Goal: Task Accomplishment & Management: Complete application form

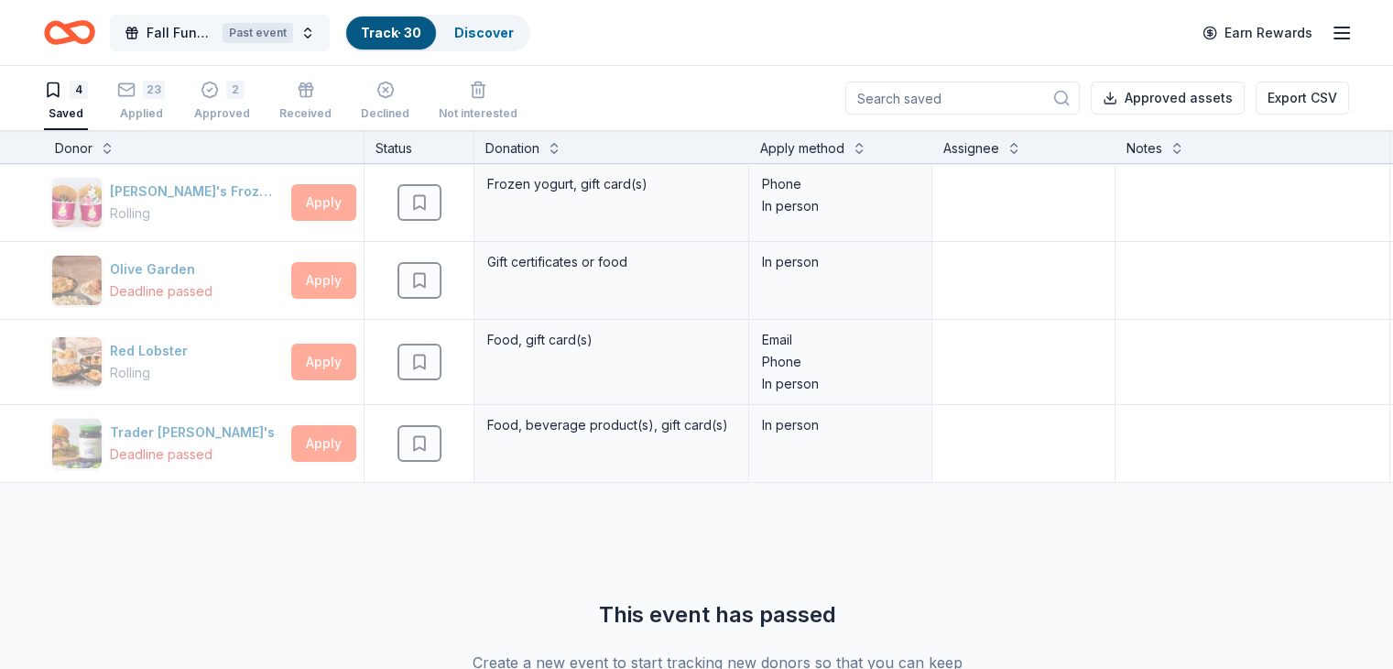
click at [293, 34] on div "Past event" at bounding box center [258, 33] width 71 height 20
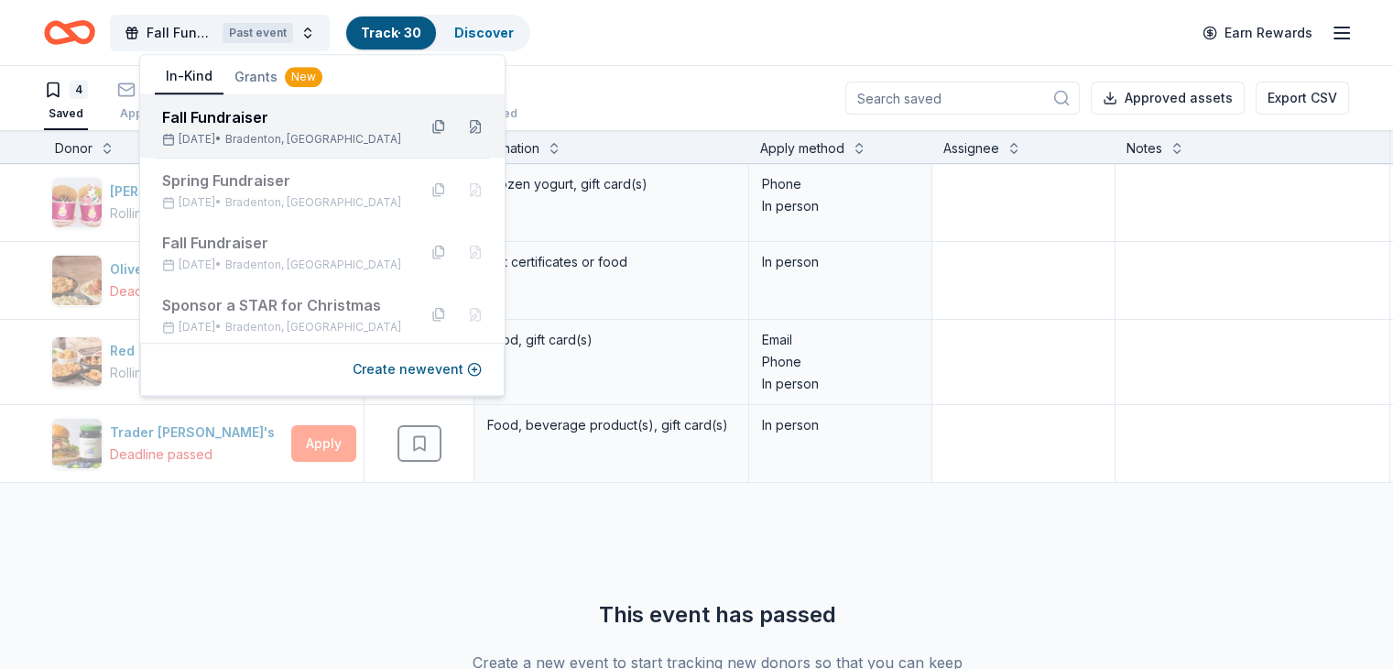
click at [270, 116] on div "Fall Fundraiser" at bounding box center [282, 117] width 240 height 22
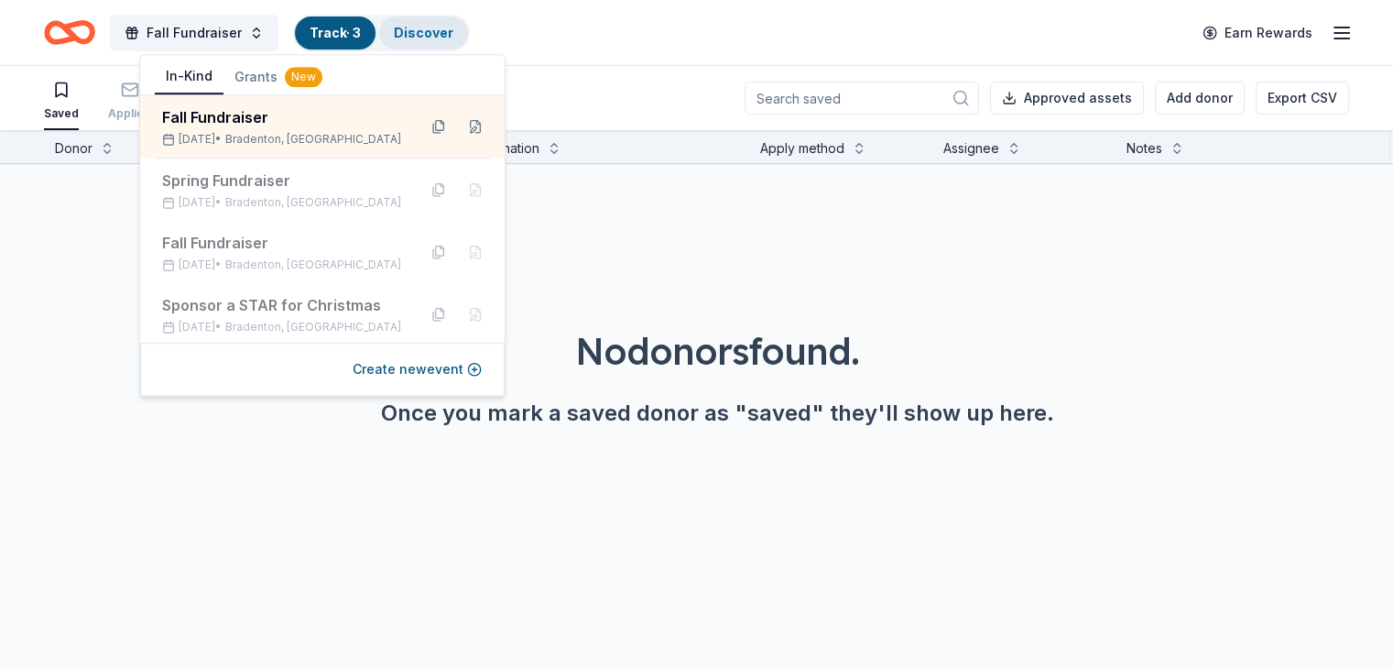
click at [453, 25] on link "Discover" at bounding box center [424, 33] width 60 height 16
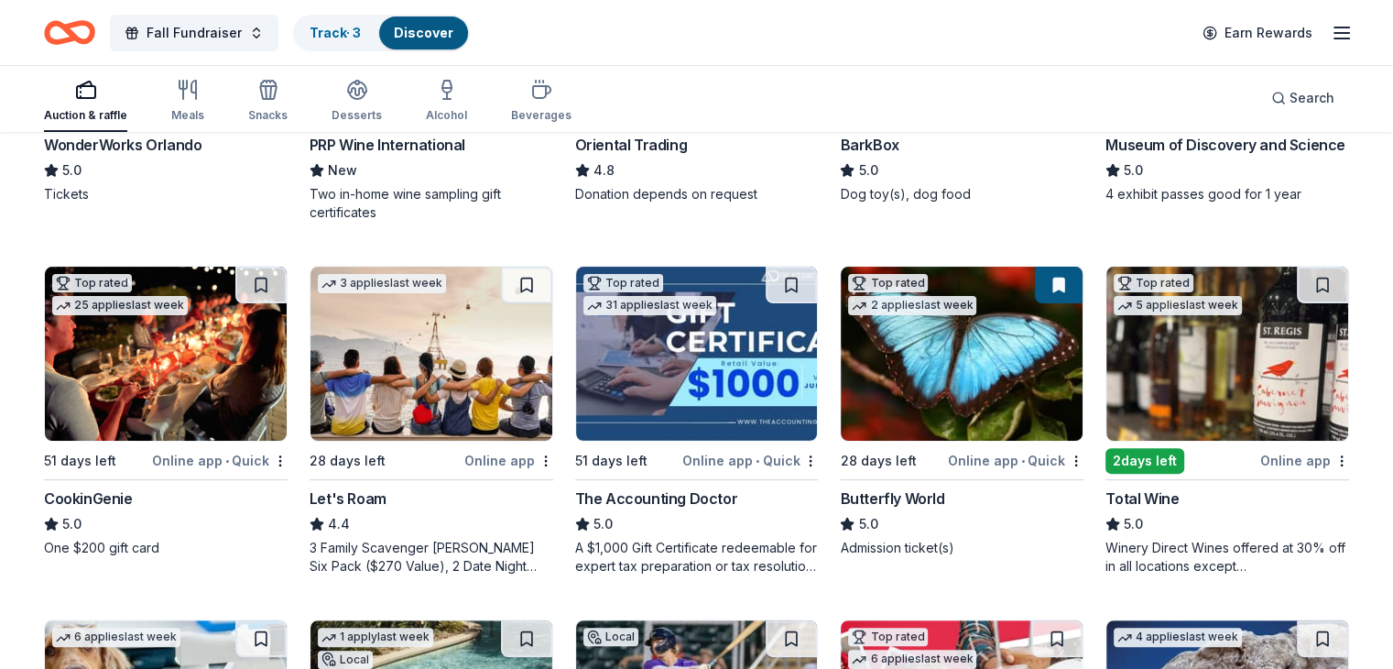
scroll to position [458, 0]
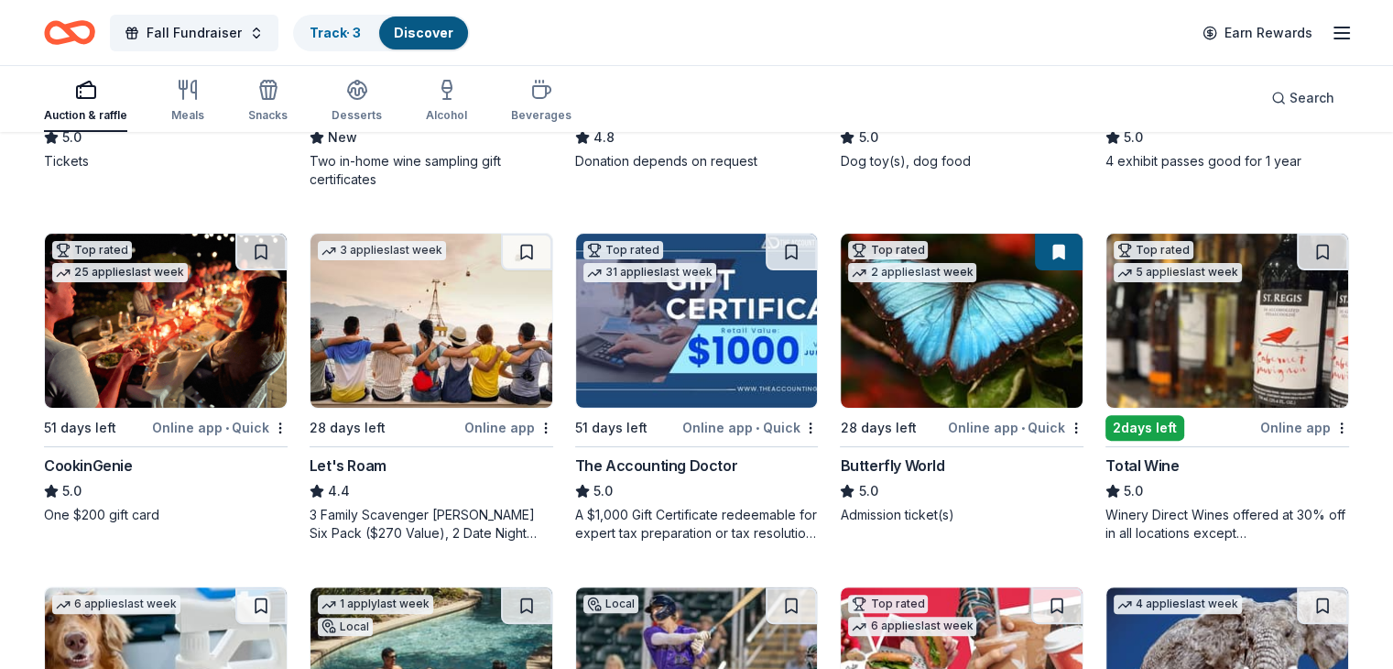
click at [700, 376] on img at bounding box center [697, 321] width 242 height 174
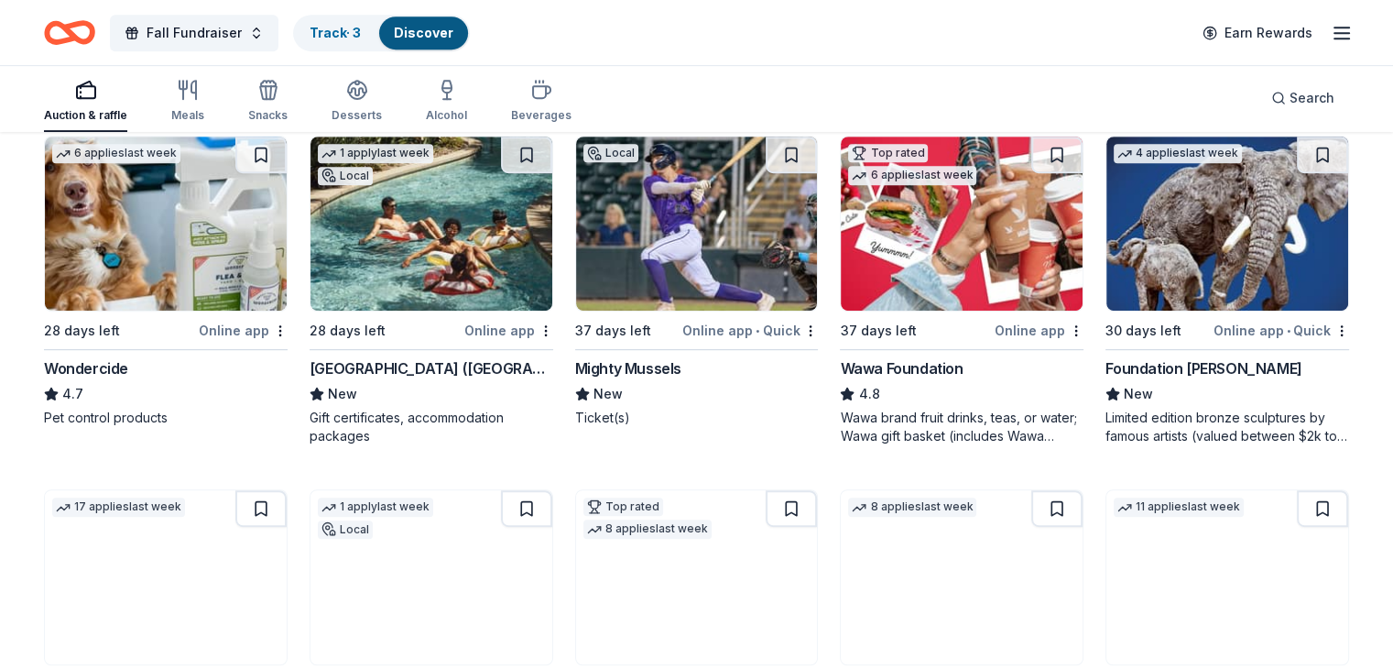
scroll to position [916, 0]
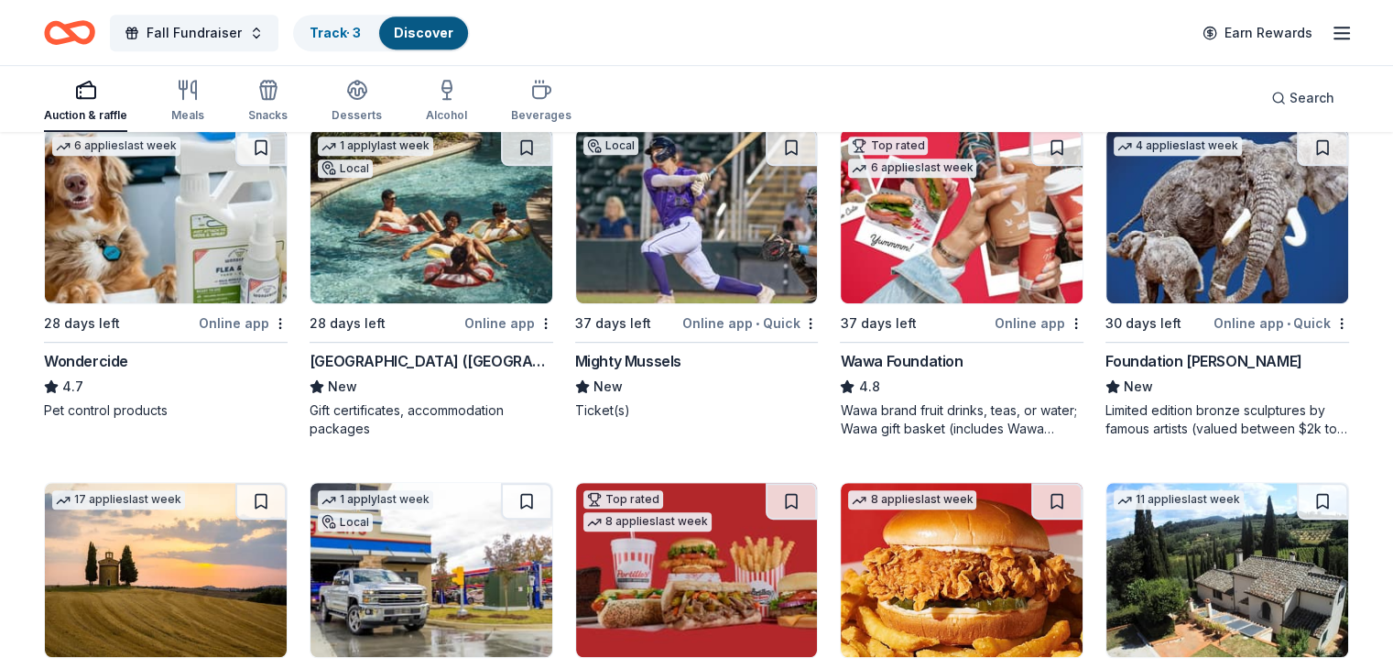
click at [476, 266] on img at bounding box center [431, 216] width 242 height 174
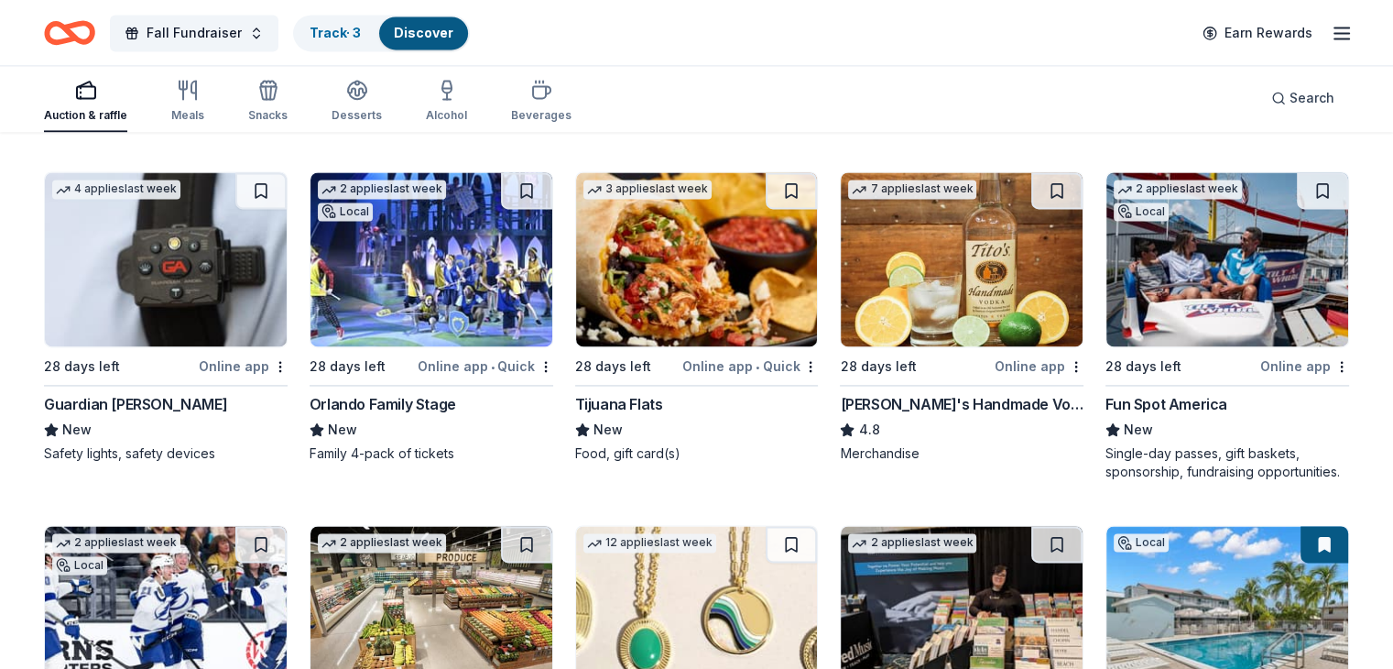
scroll to position [2623, 0]
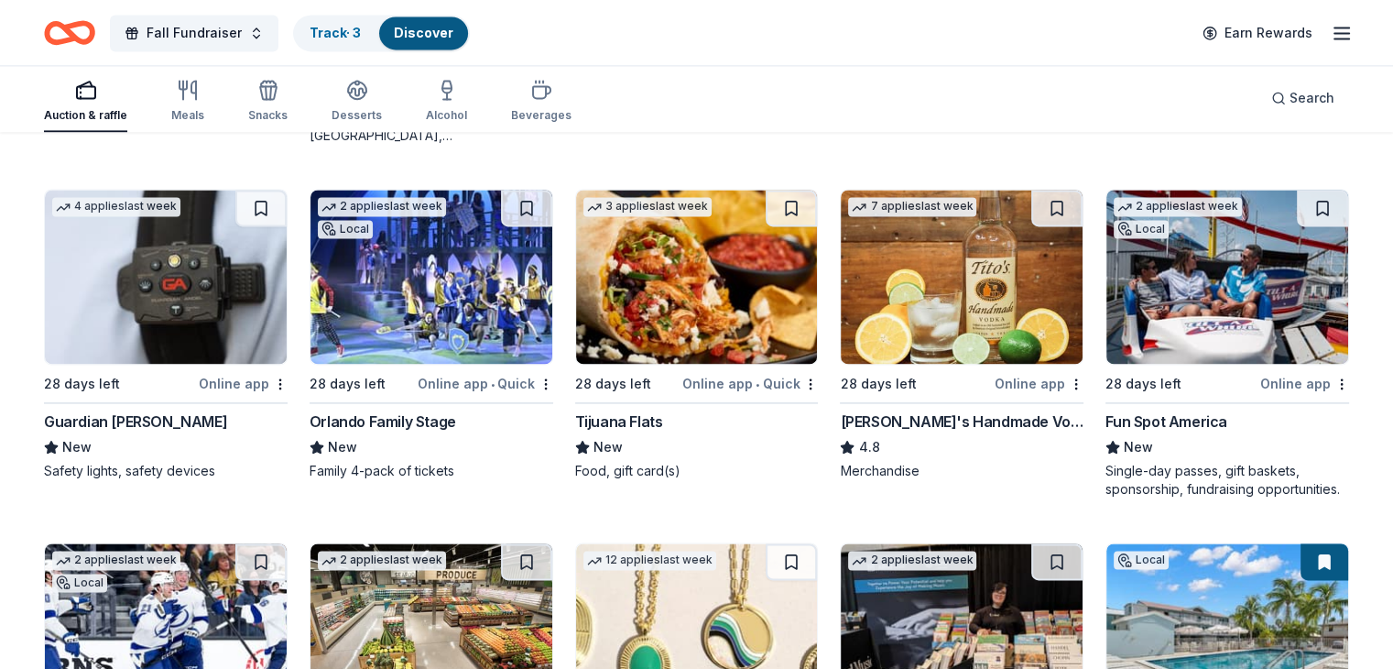
click at [681, 283] on img at bounding box center [697, 277] width 242 height 174
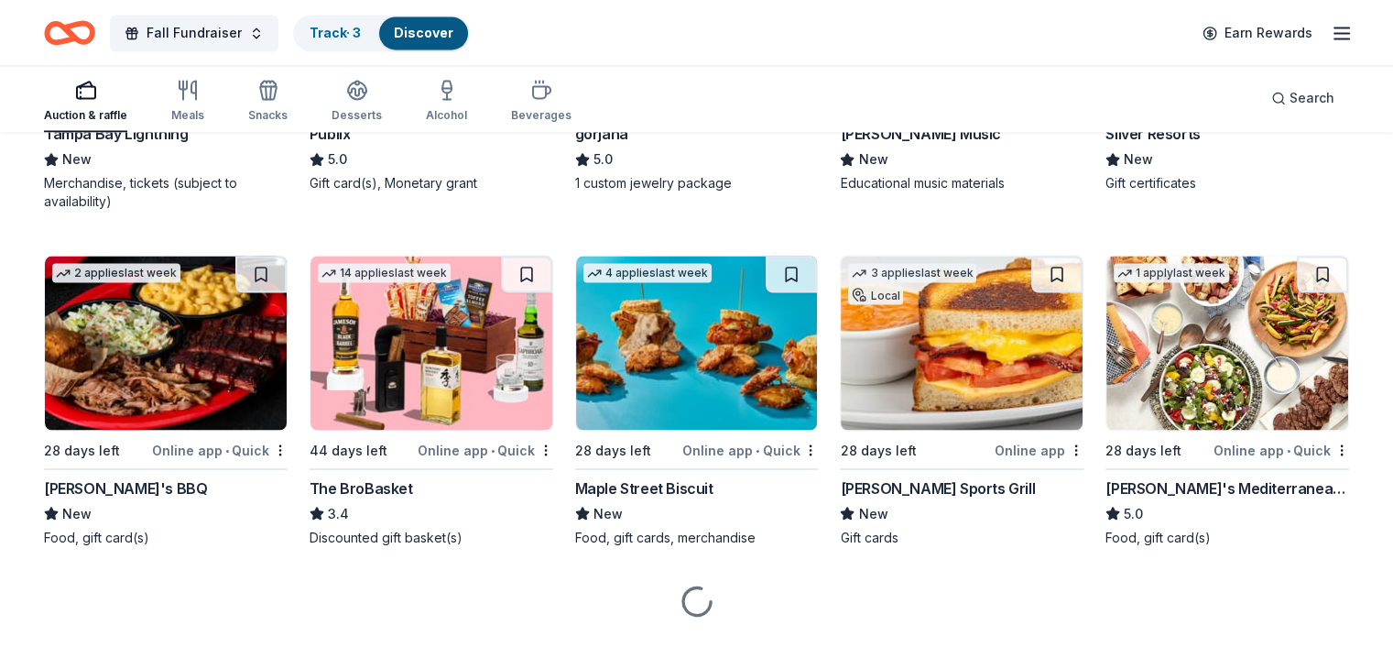
scroll to position [3285, 0]
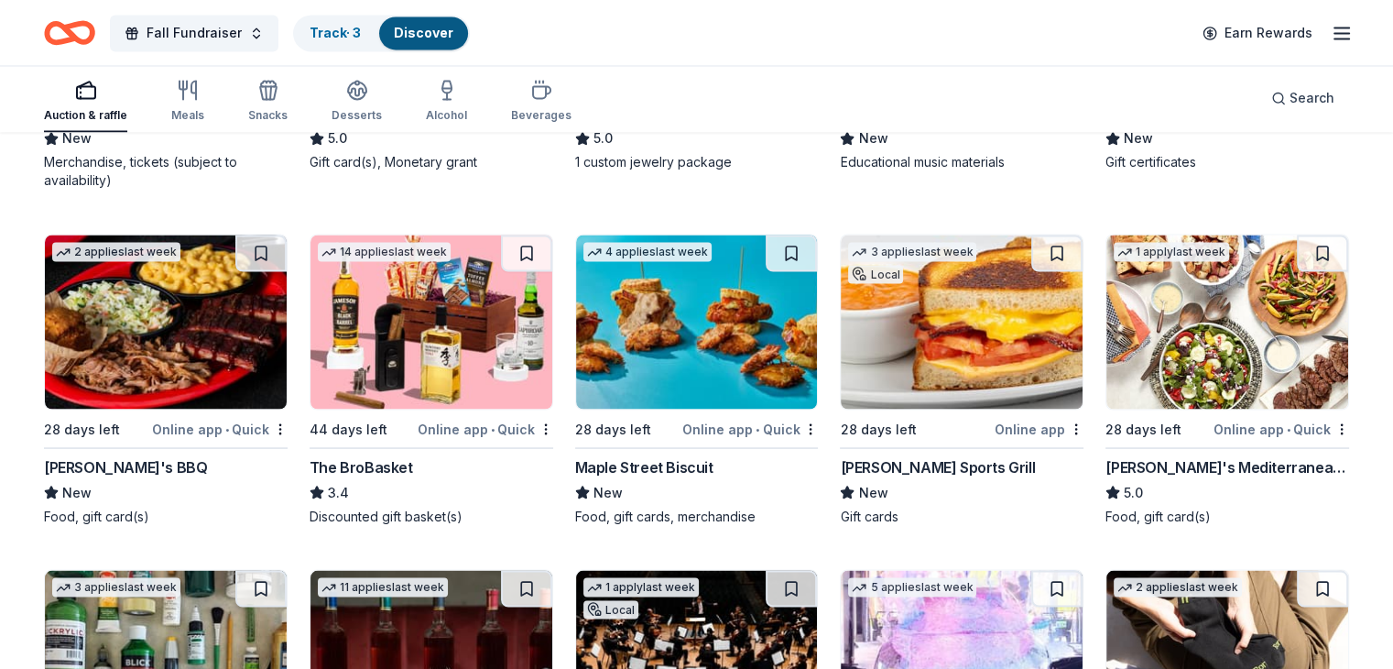
click at [176, 345] on img at bounding box center [166, 321] width 242 height 174
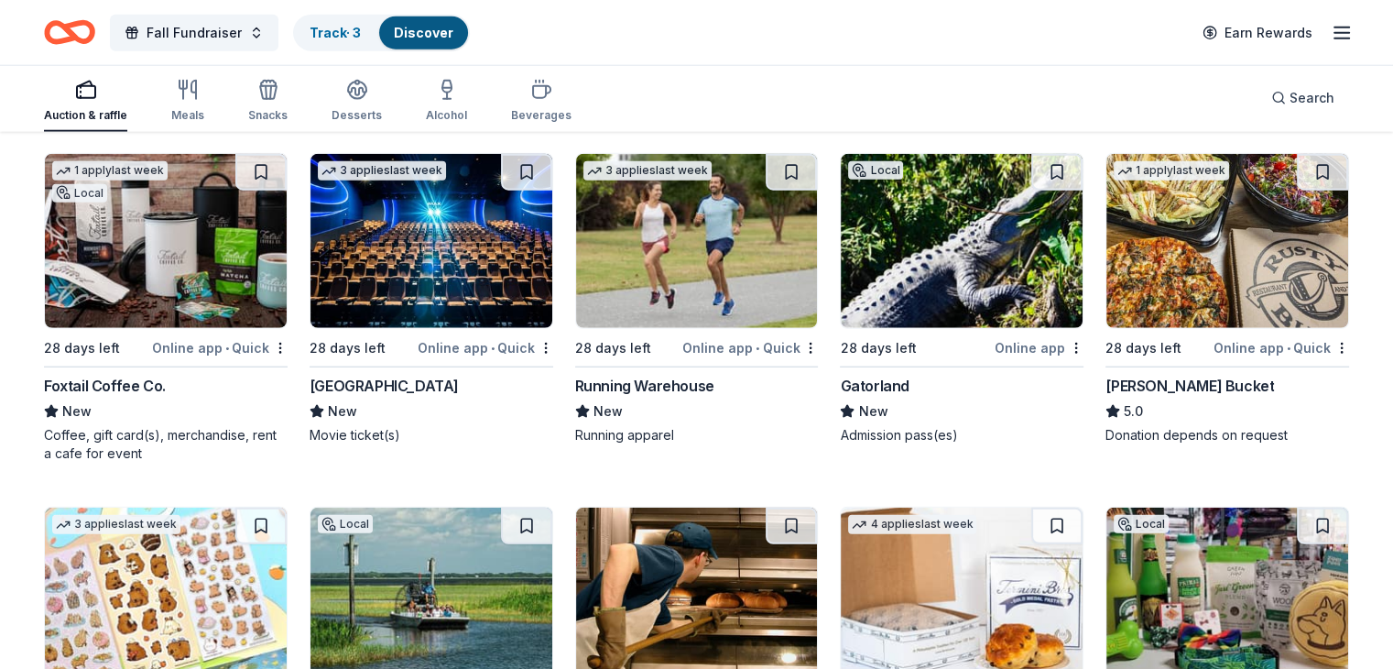
scroll to position [4973, 0]
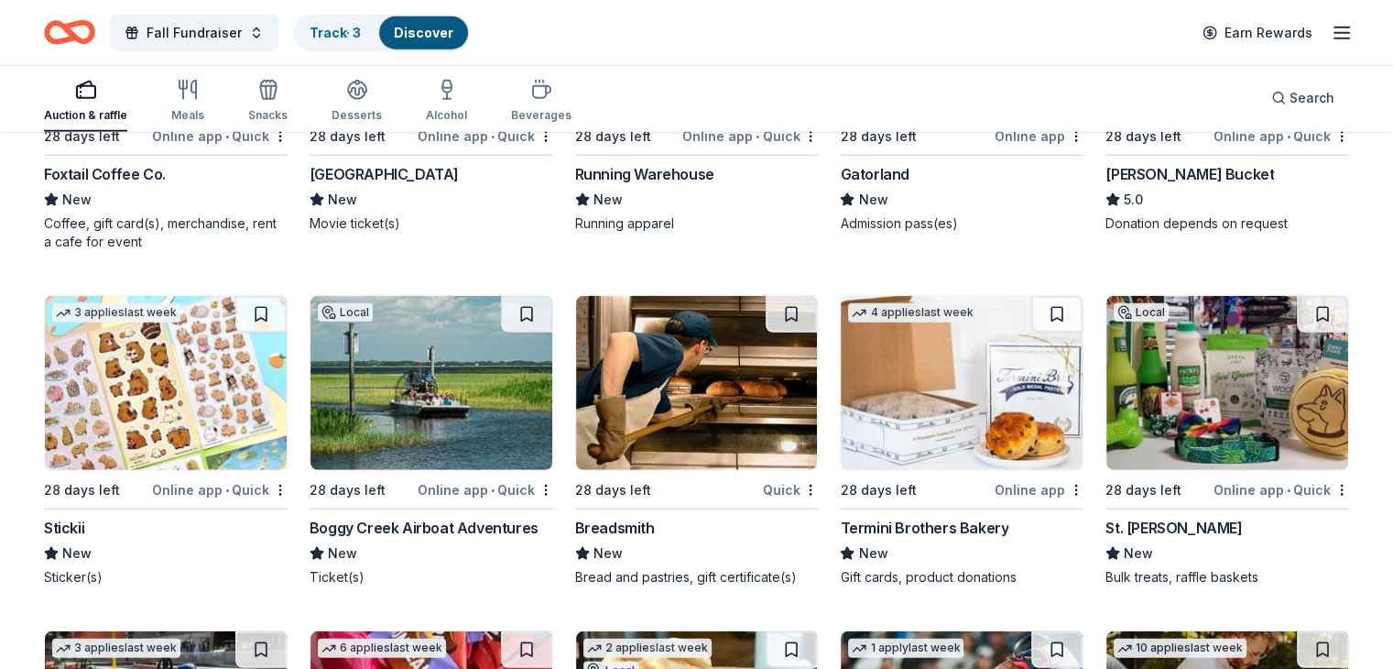
click at [447, 439] on img at bounding box center [431, 383] width 242 height 174
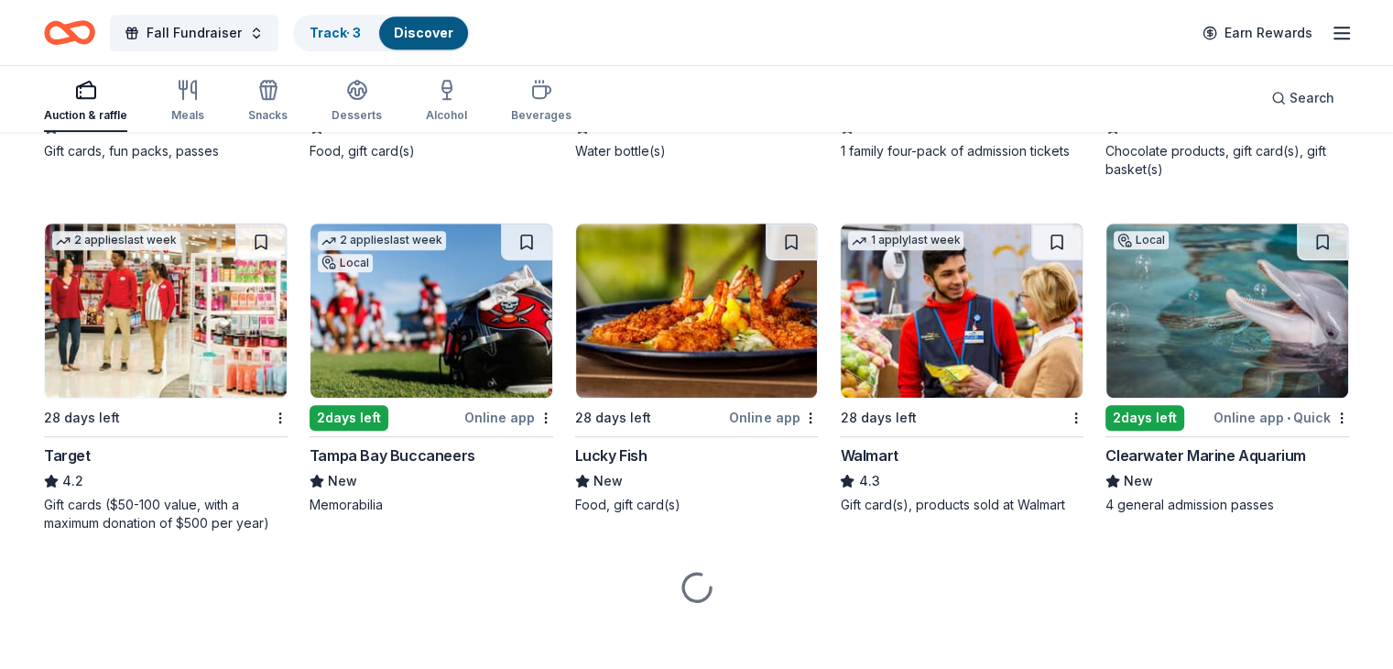
scroll to position [8195, 0]
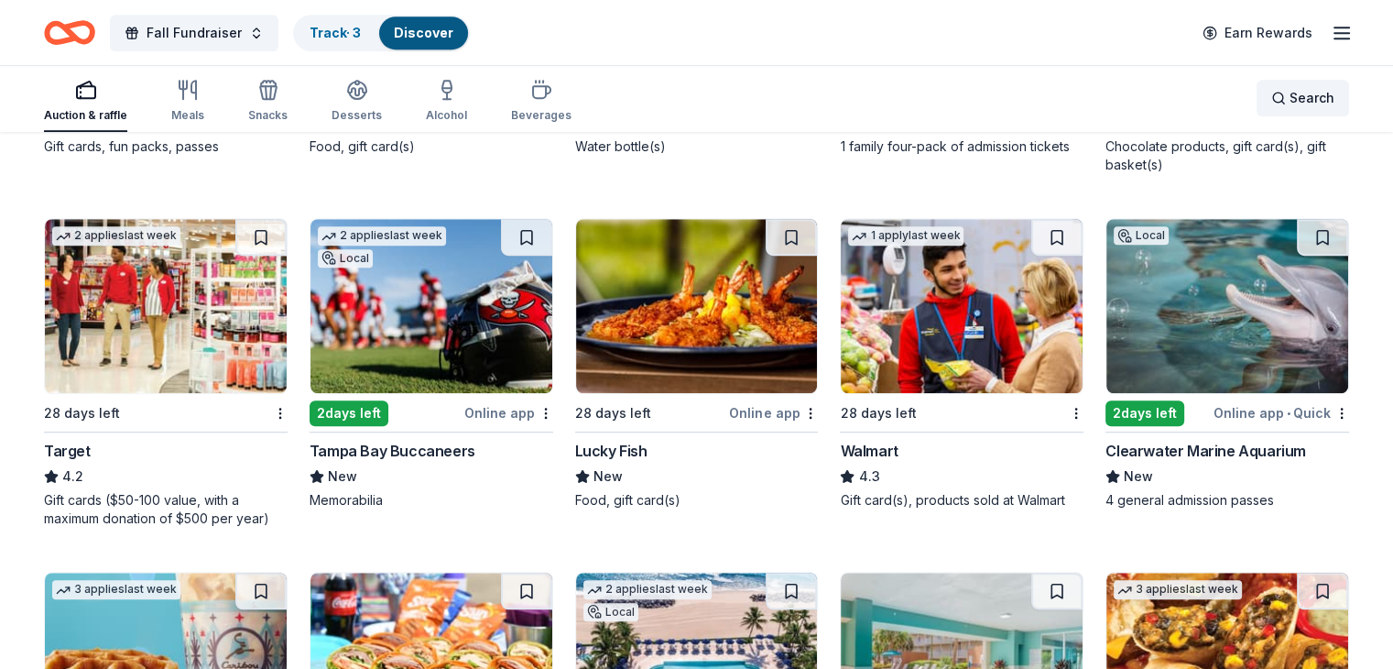
click at [1271, 103] on div "Search" at bounding box center [1302, 98] width 63 height 22
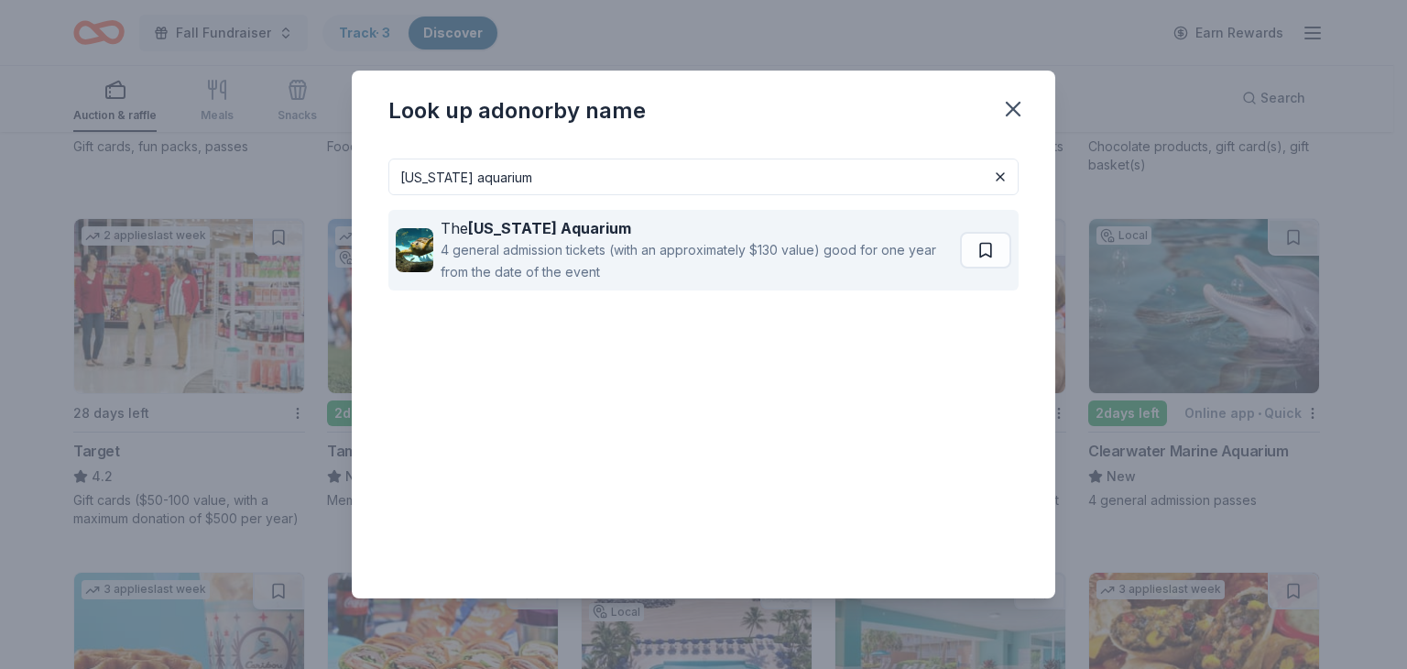
type input "florida aquarium"
click at [641, 265] on div "4 general admission tickets (with an approximately $130 value) good for one yea…" at bounding box center [697, 261] width 512 height 44
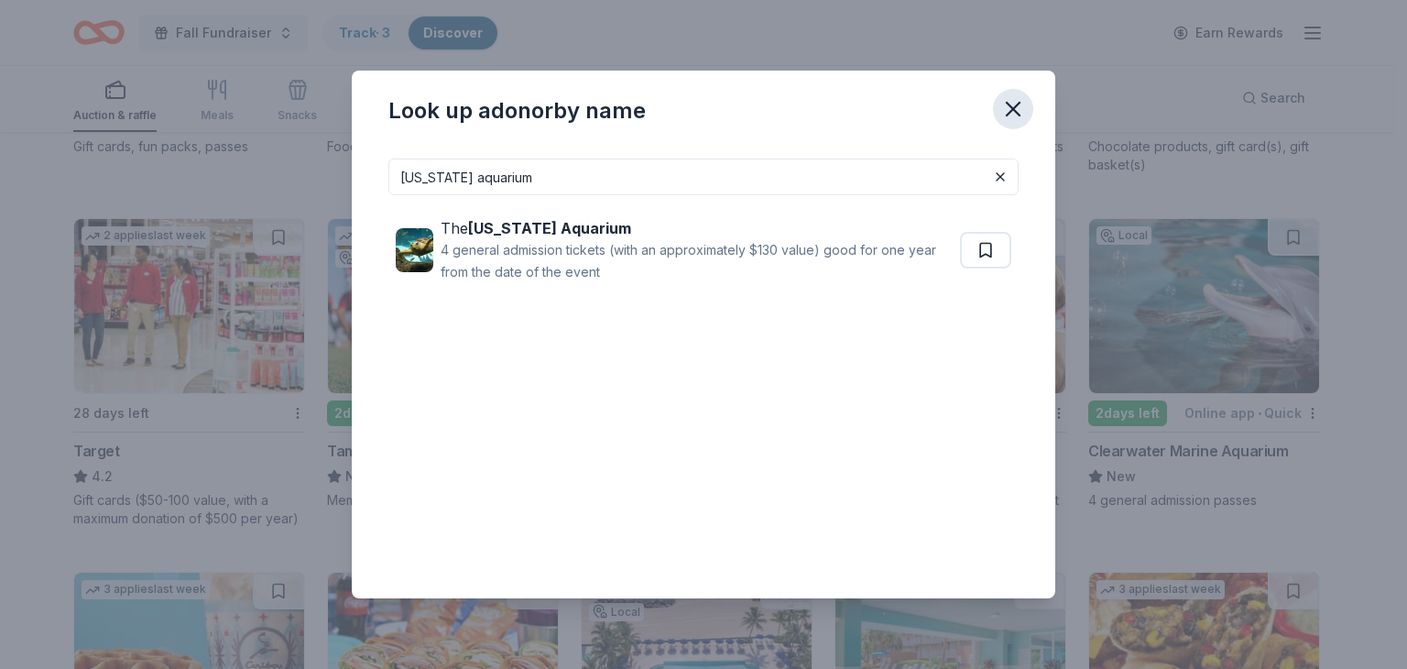
click at [1011, 107] on icon "button" at bounding box center [1012, 109] width 13 height 13
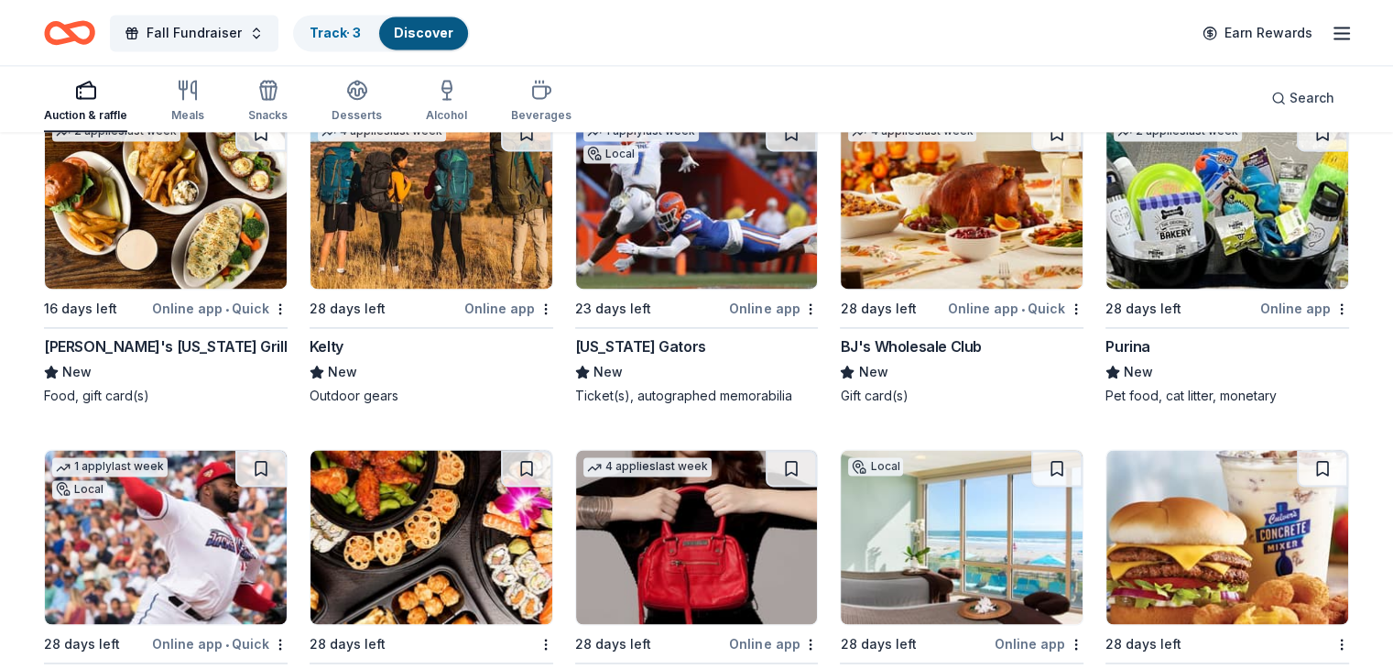
scroll to position [9689, 0]
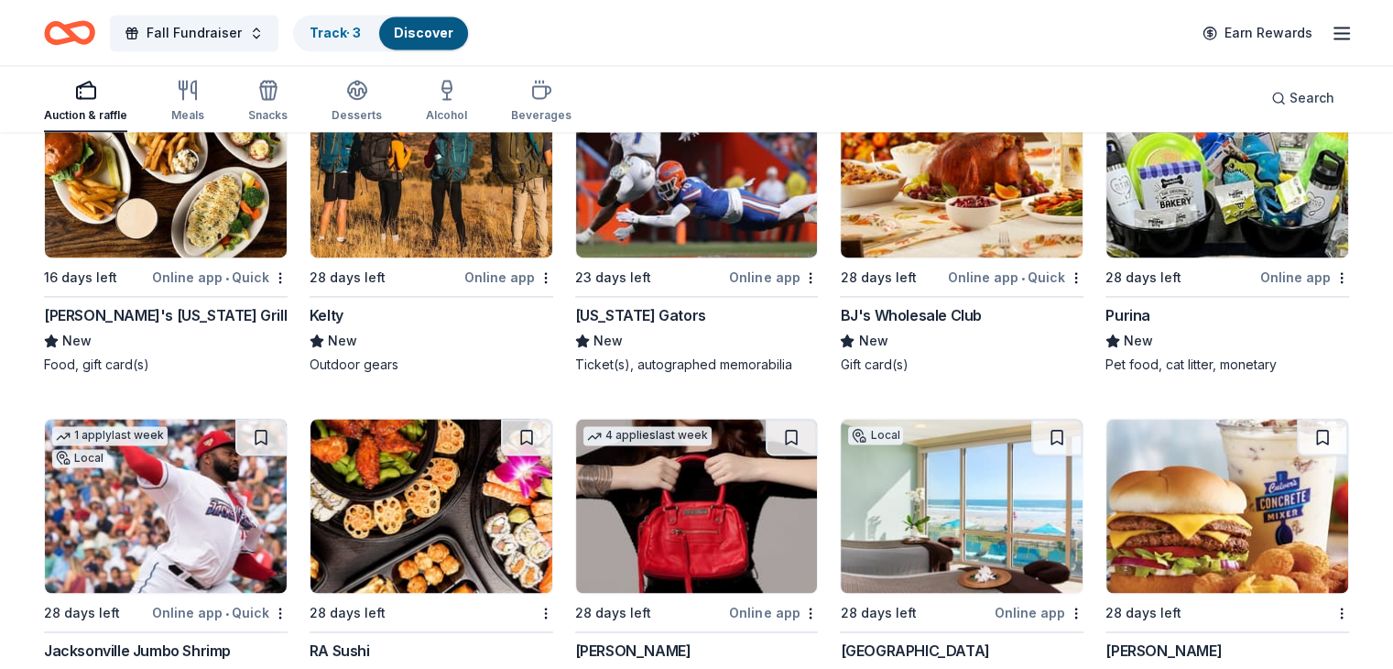
click at [690, 233] on img at bounding box center [697, 170] width 242 height 174
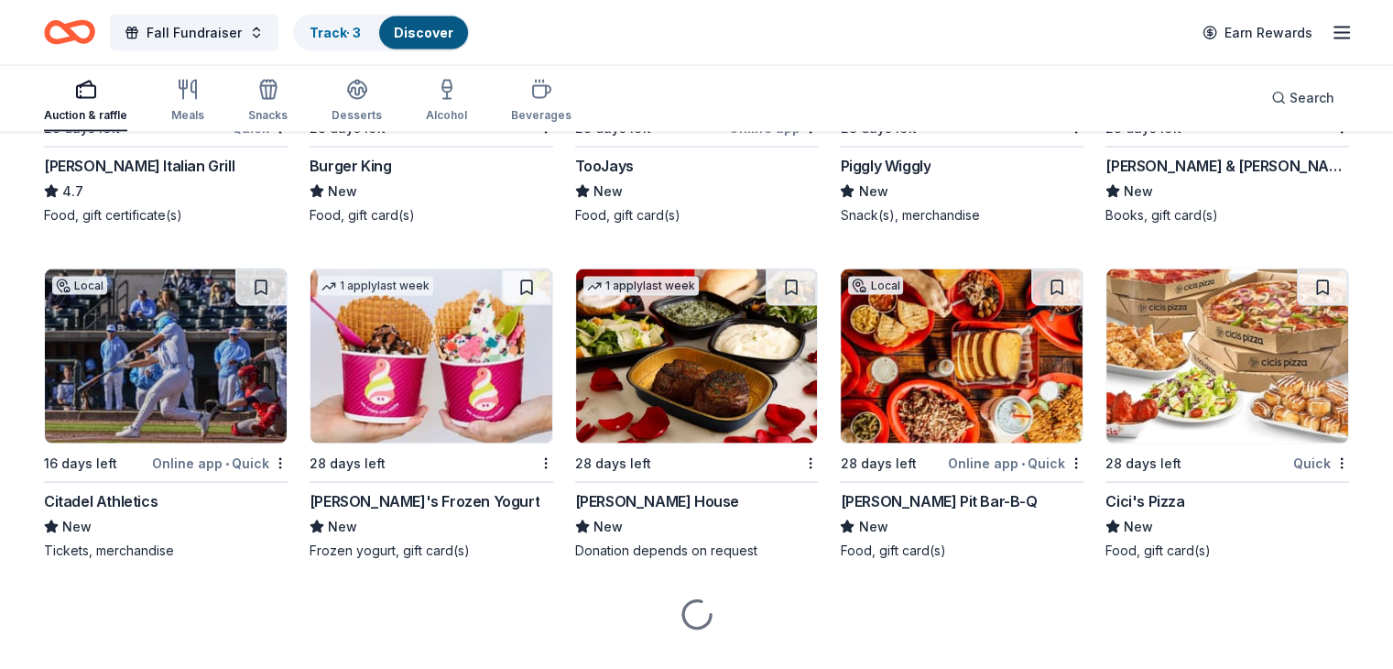
scroll to position [10846, 0]
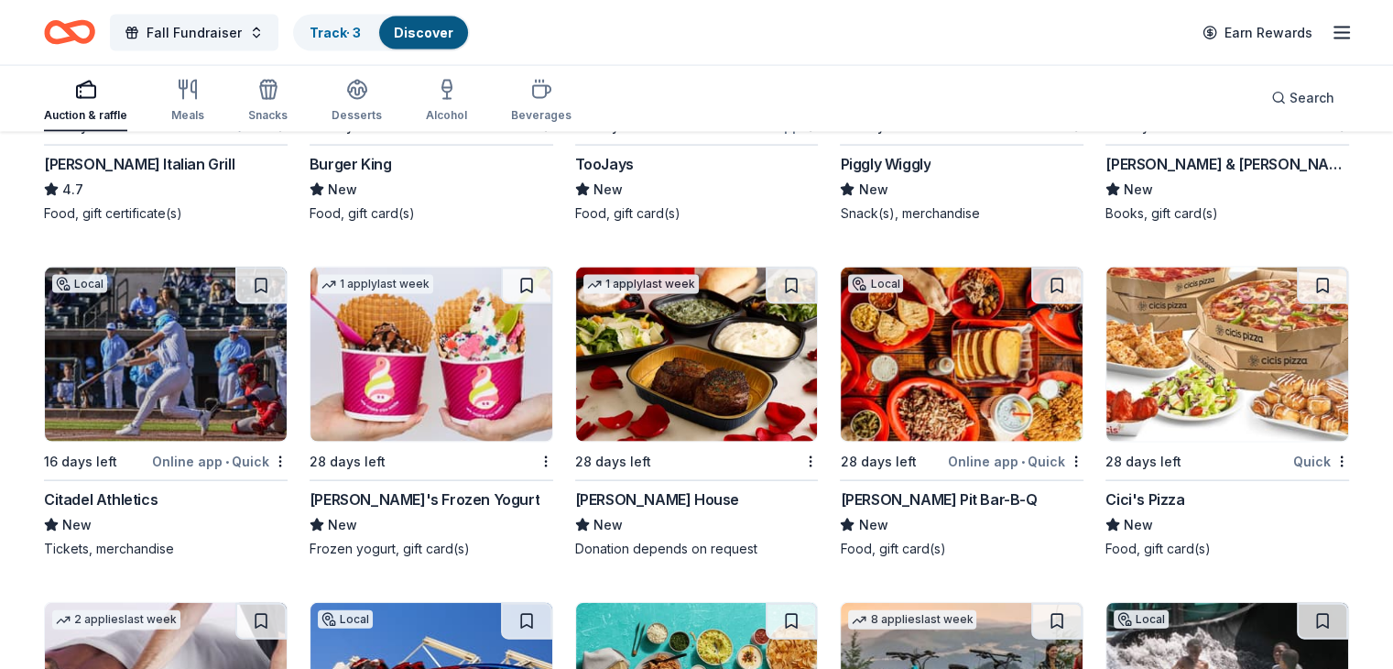
click at [711, 393] on img at bounding box center [697, 354] width 242 height 174
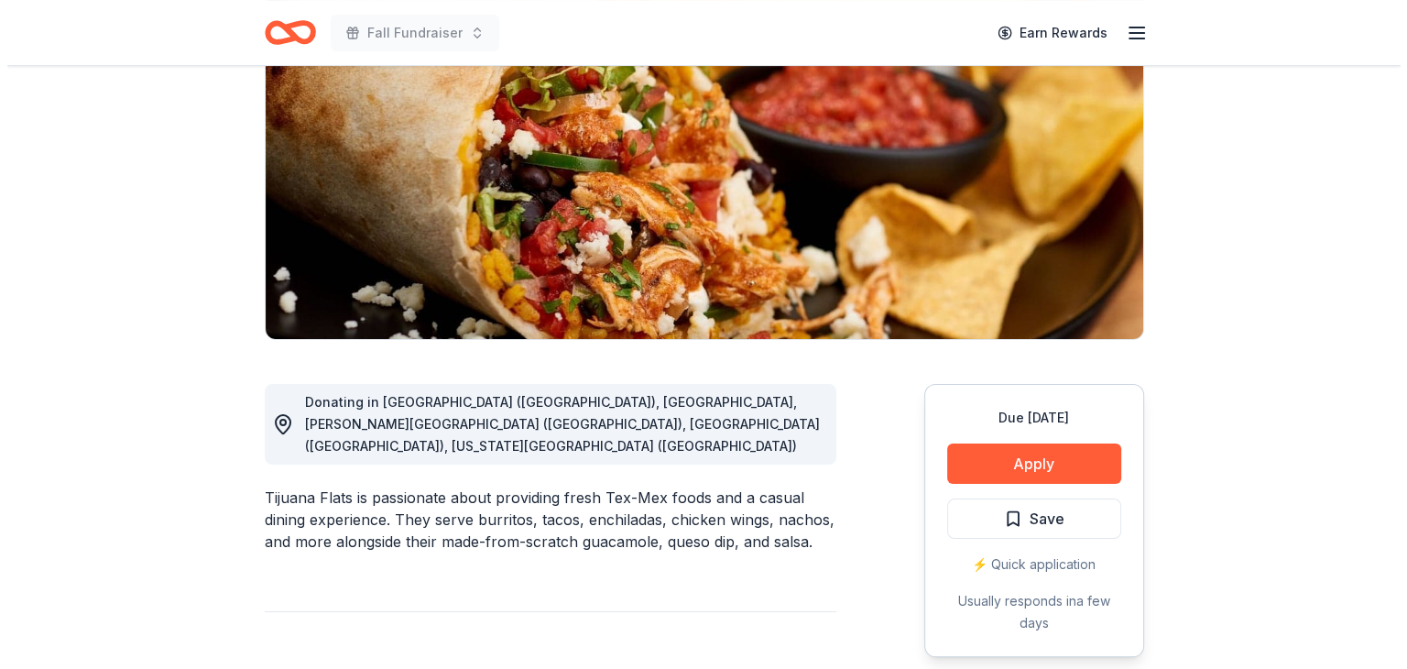
scroll to position [275, 0]
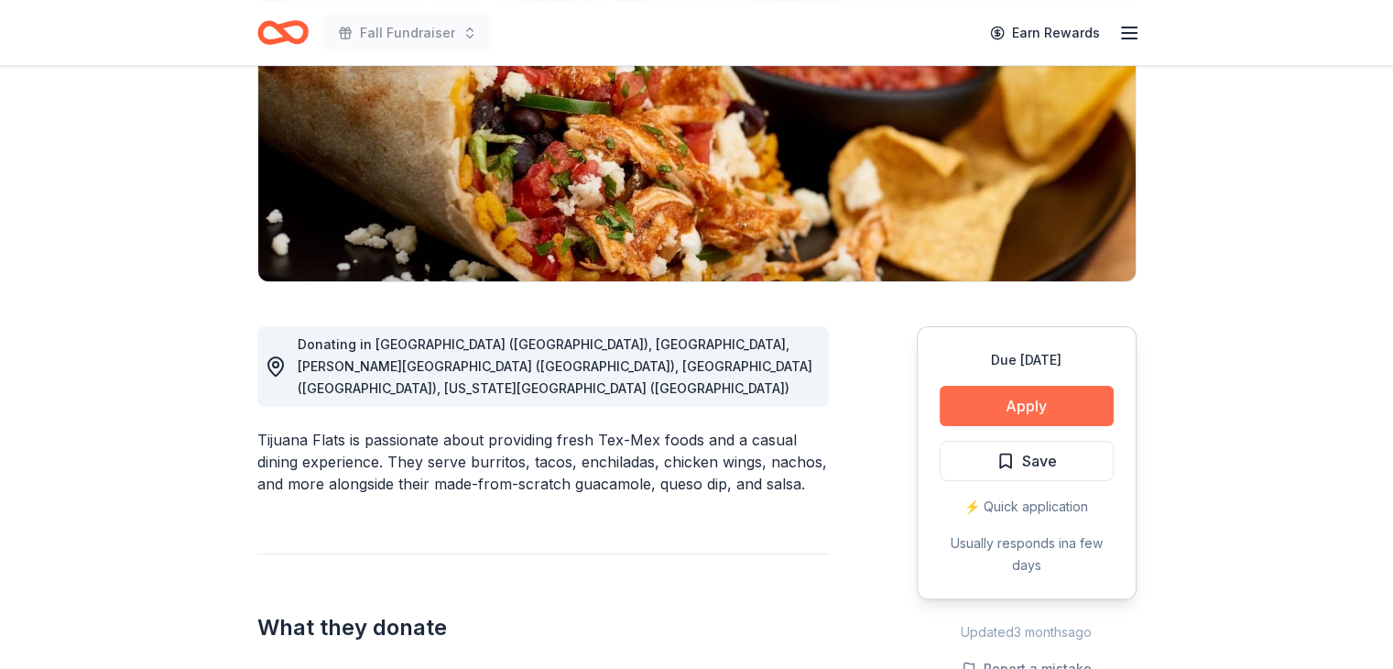
click at [1007, 411] on button "Apply" at bounding box center [1027, 406] width 174 height 40
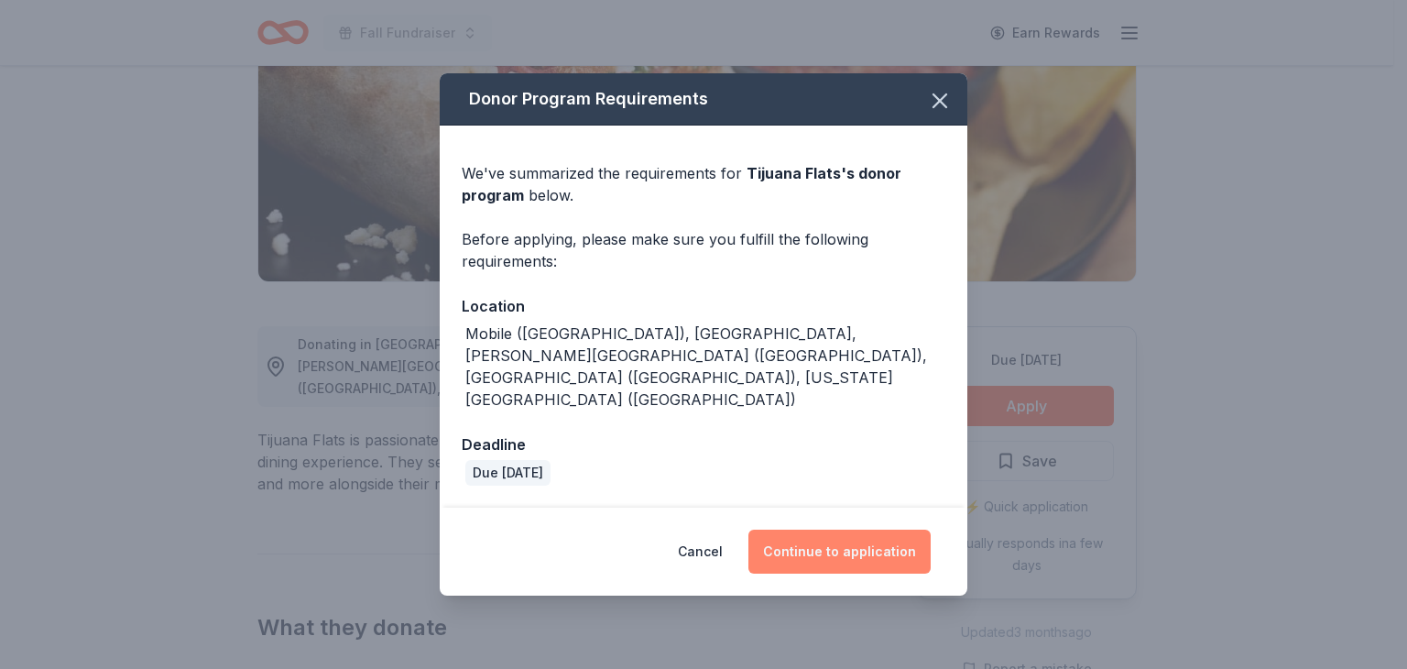
click at [843, 536] on button "Continue to application" at bounding box center [839, 551] width 182 height 44
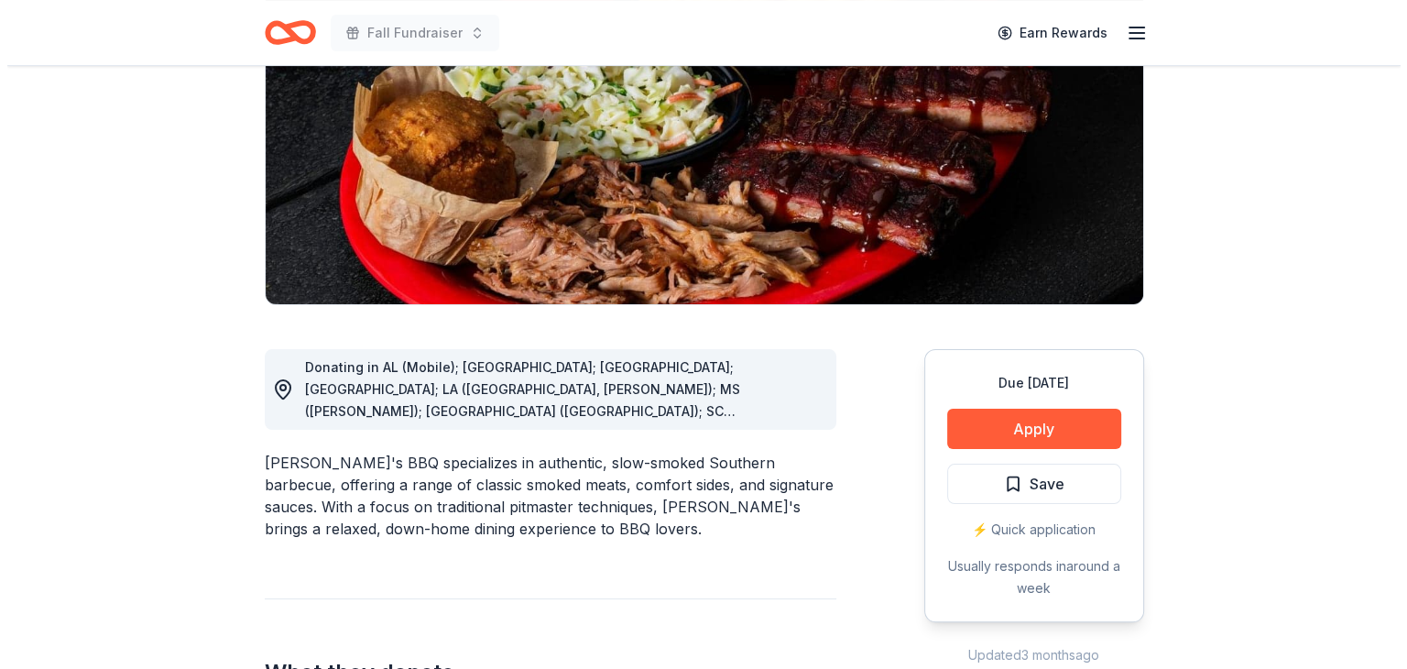
scroll to position [275, 0]
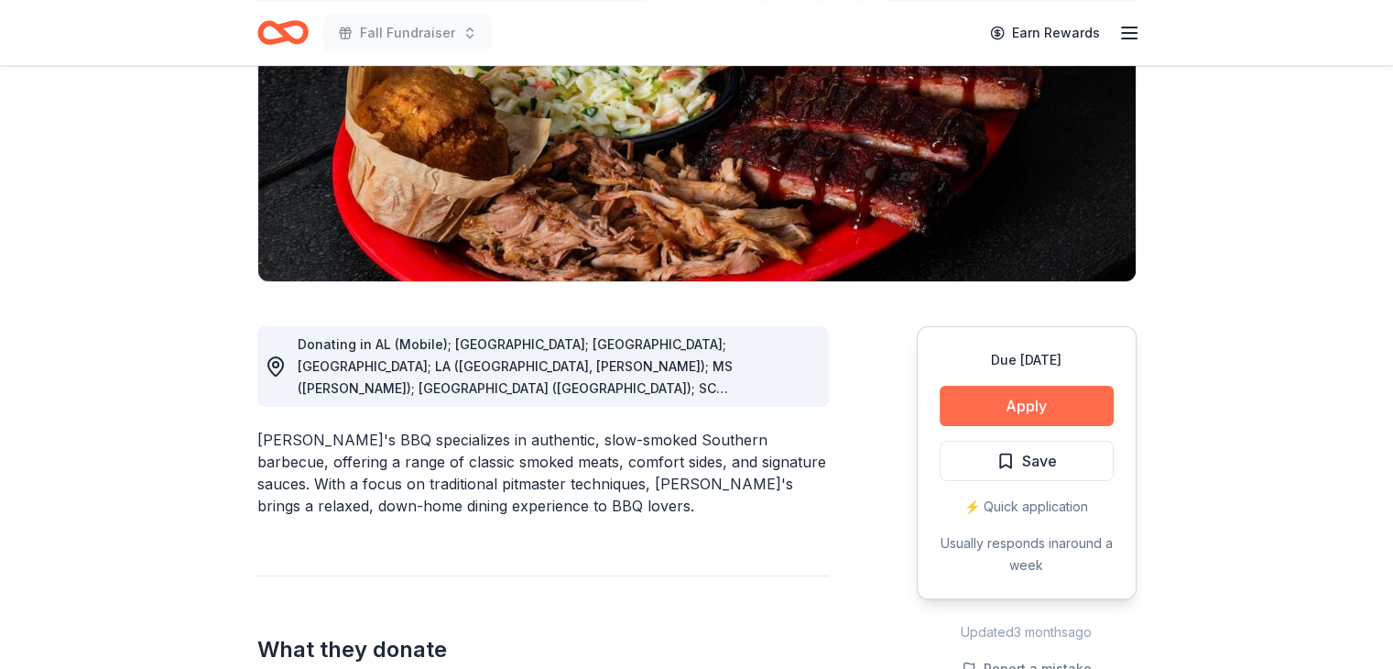
click at [1009, 400] on button "Apply" at bounding box center [1027, 406] width 174 height 40
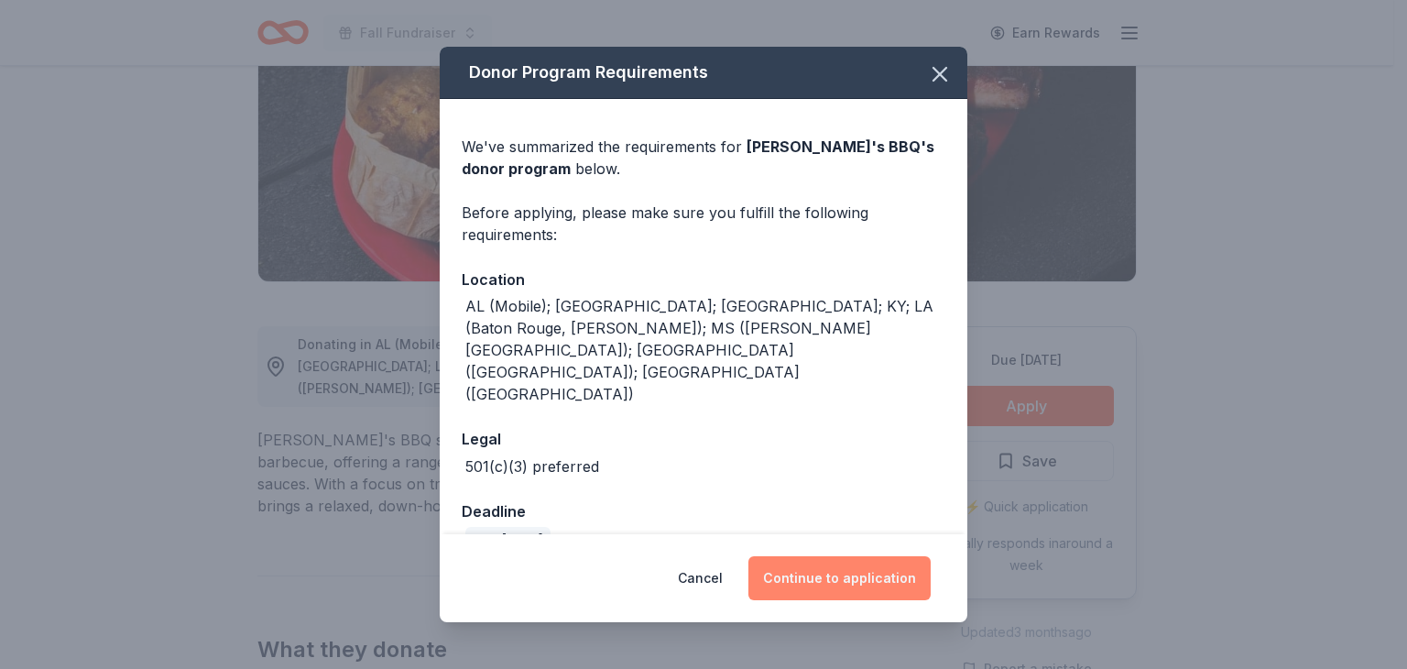
click at [846, 558] on button "Continue to application" at bounding box center [839, 578] width 182 height 44
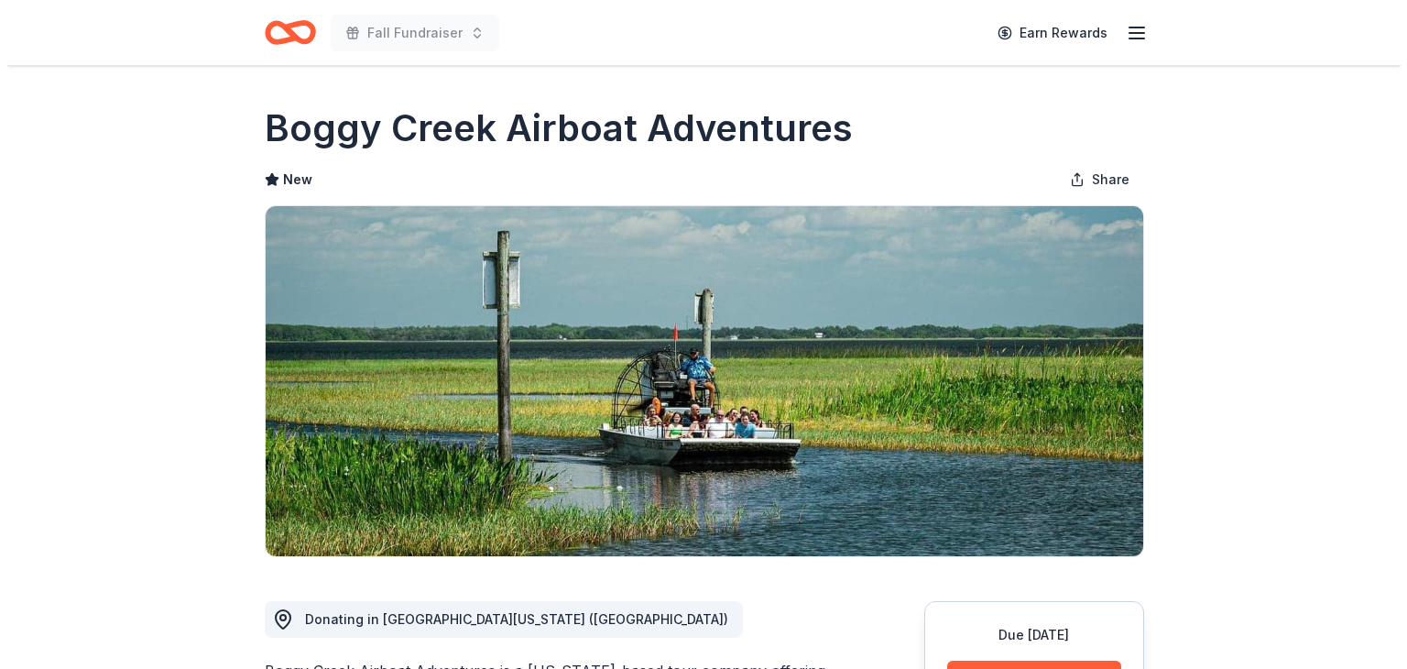
scroll to position [366, 0]
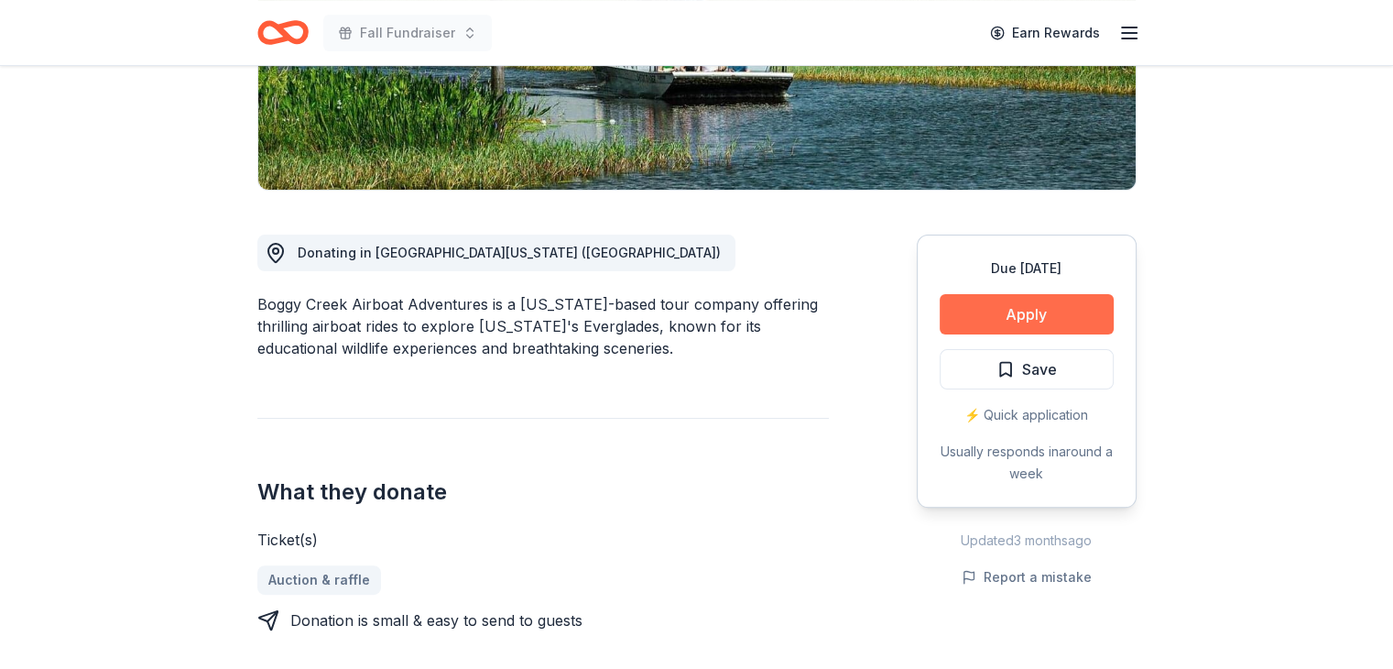
click at [1070, 327] on button "Apply" at bounding box center [1027, 314] width 174 height 40
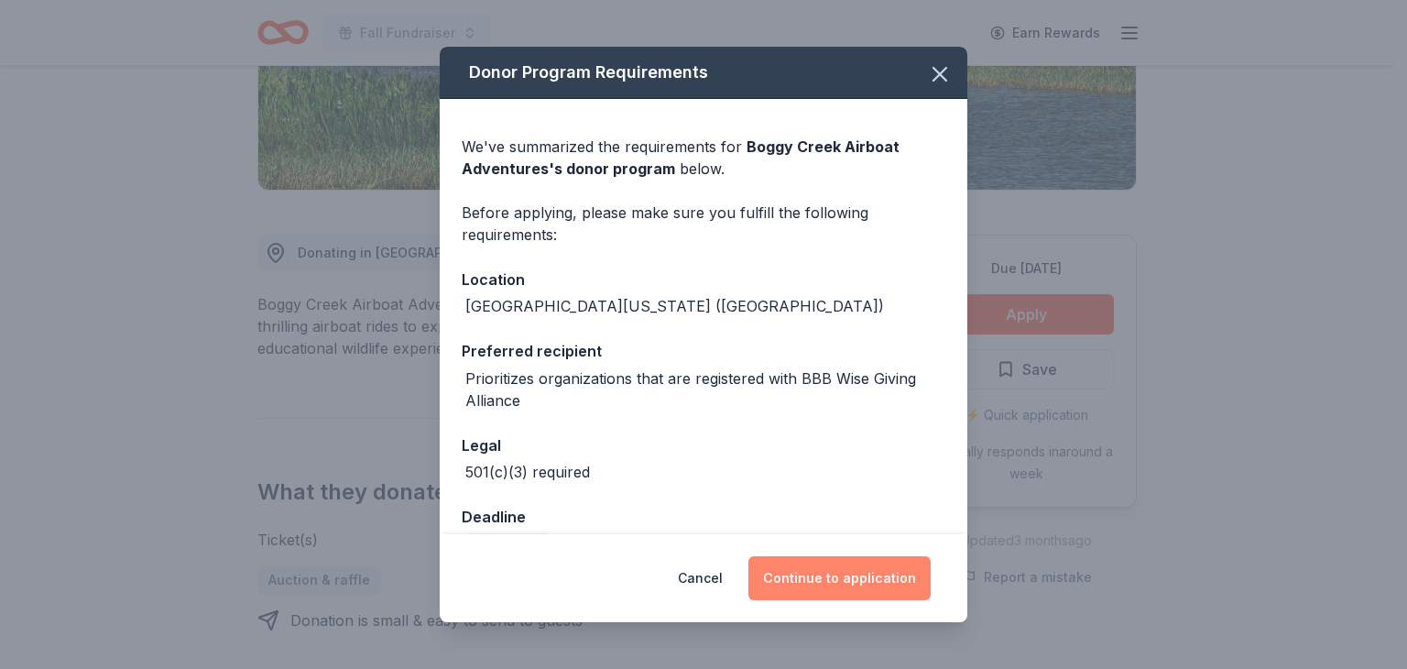
click at [827, 571] on button "Continue to application" at bounding box center [839, 578] width 182 height 44
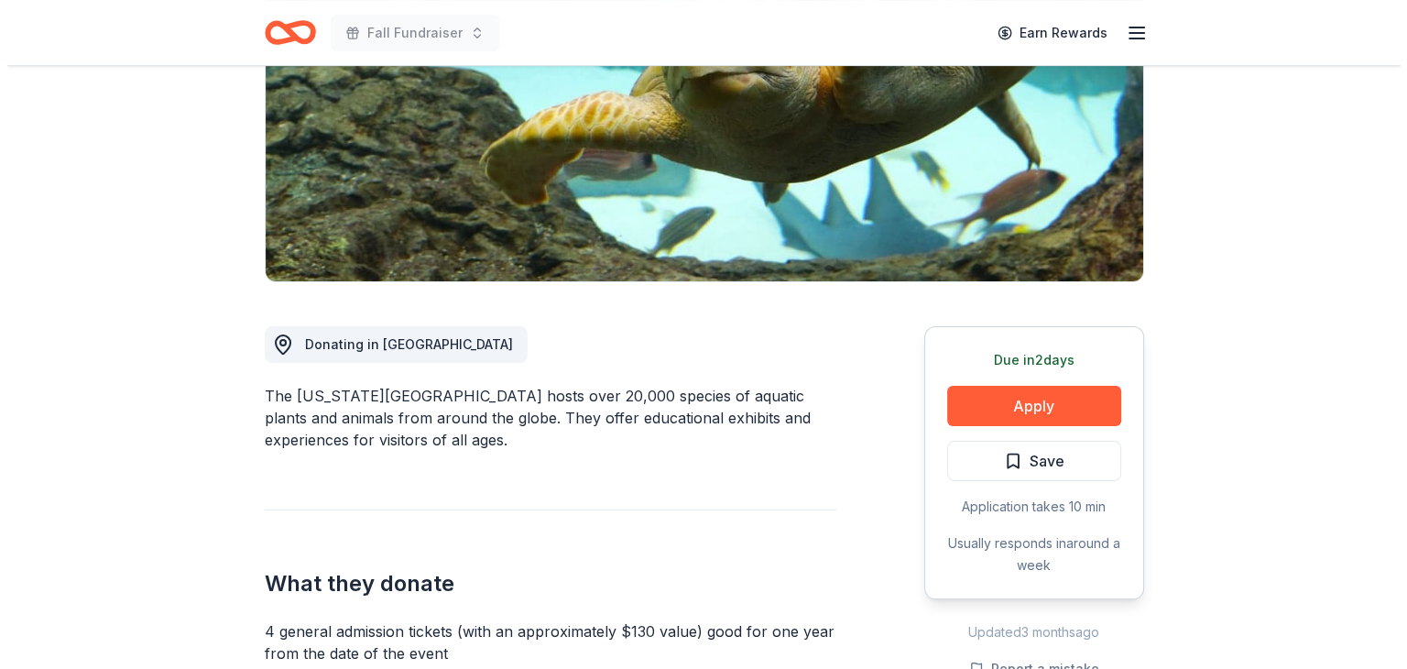
scroll to position [275, 0]
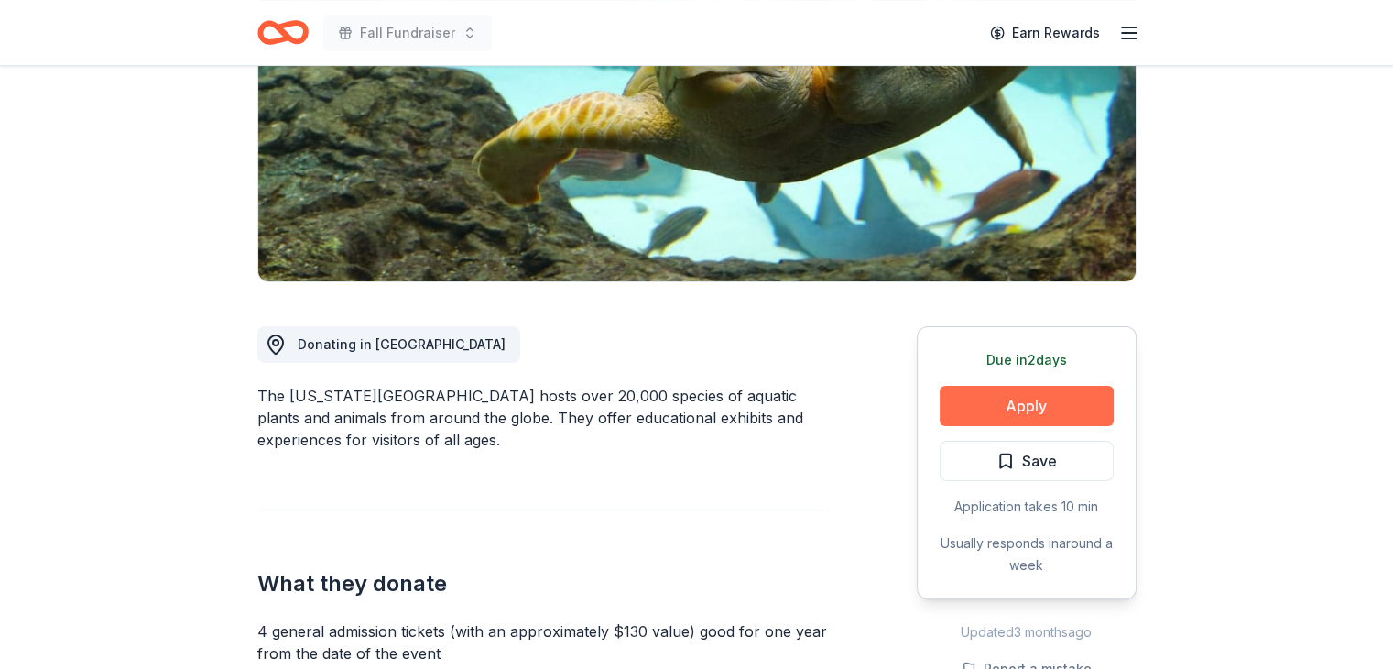
click at [1018, 400] on button "Apply" at bounding box center [1027, 406] width 174 height 40
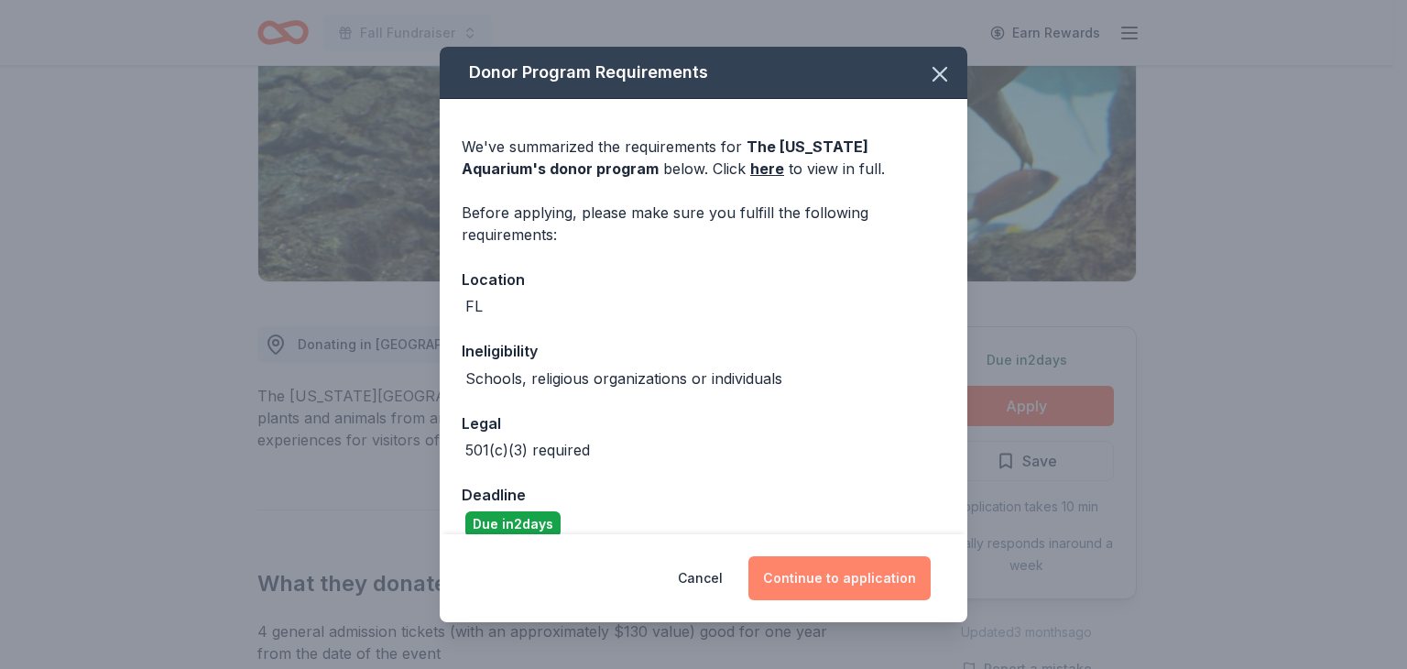
click at [803, 572] on button "Continue to application" at bounding box center [839, 578] width 182 height 44
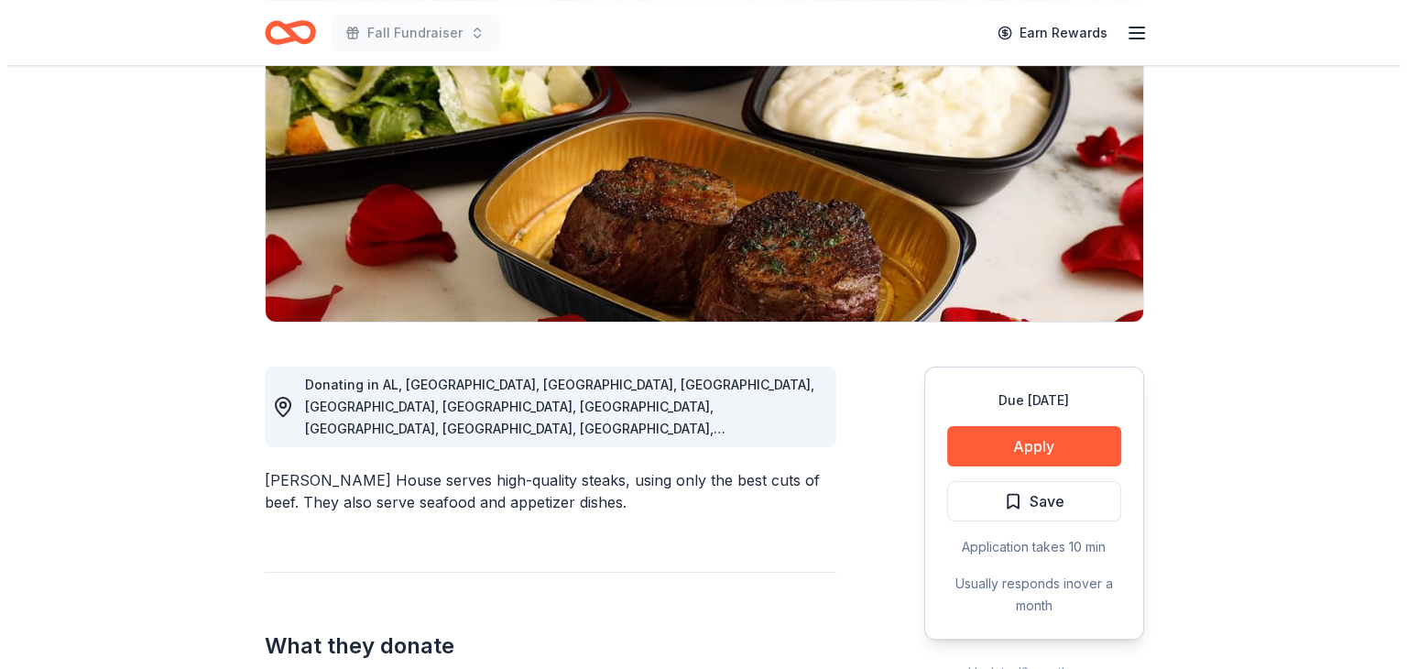
scroll to position [275, 0]
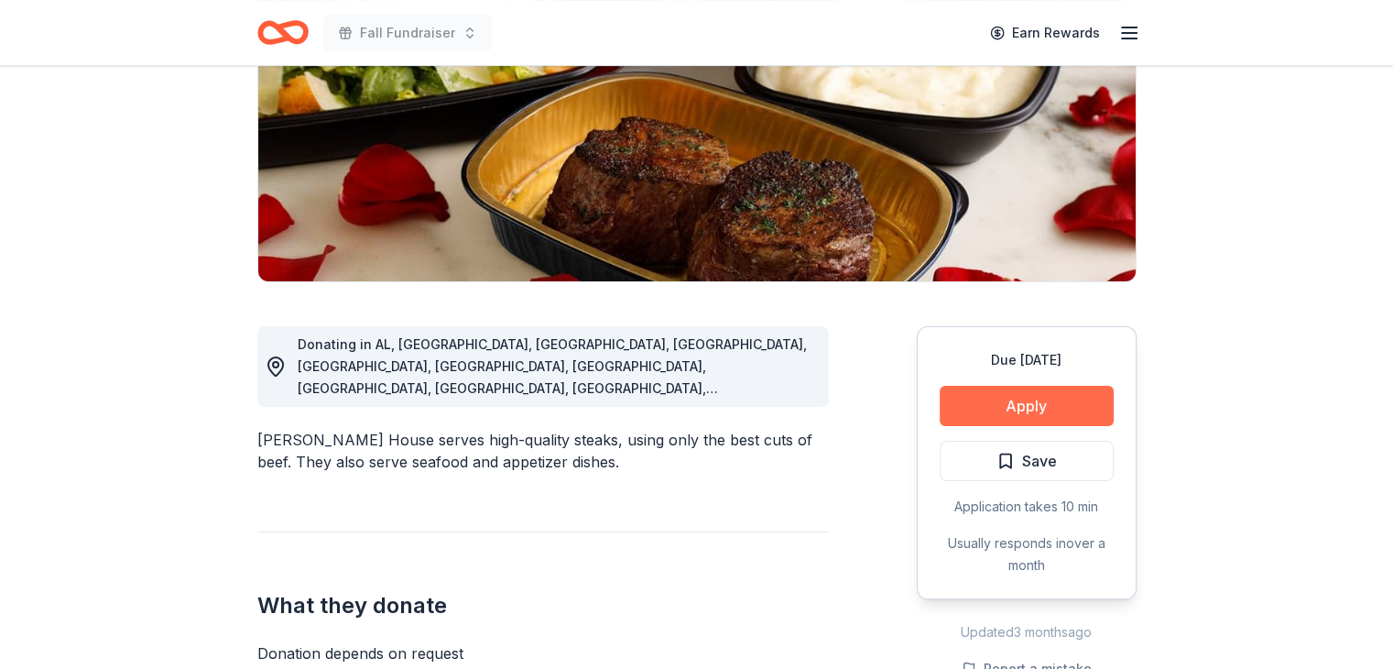
click at [1017, 411] on button "Apply" at bounding box center [1027, 406] width 174 height 40
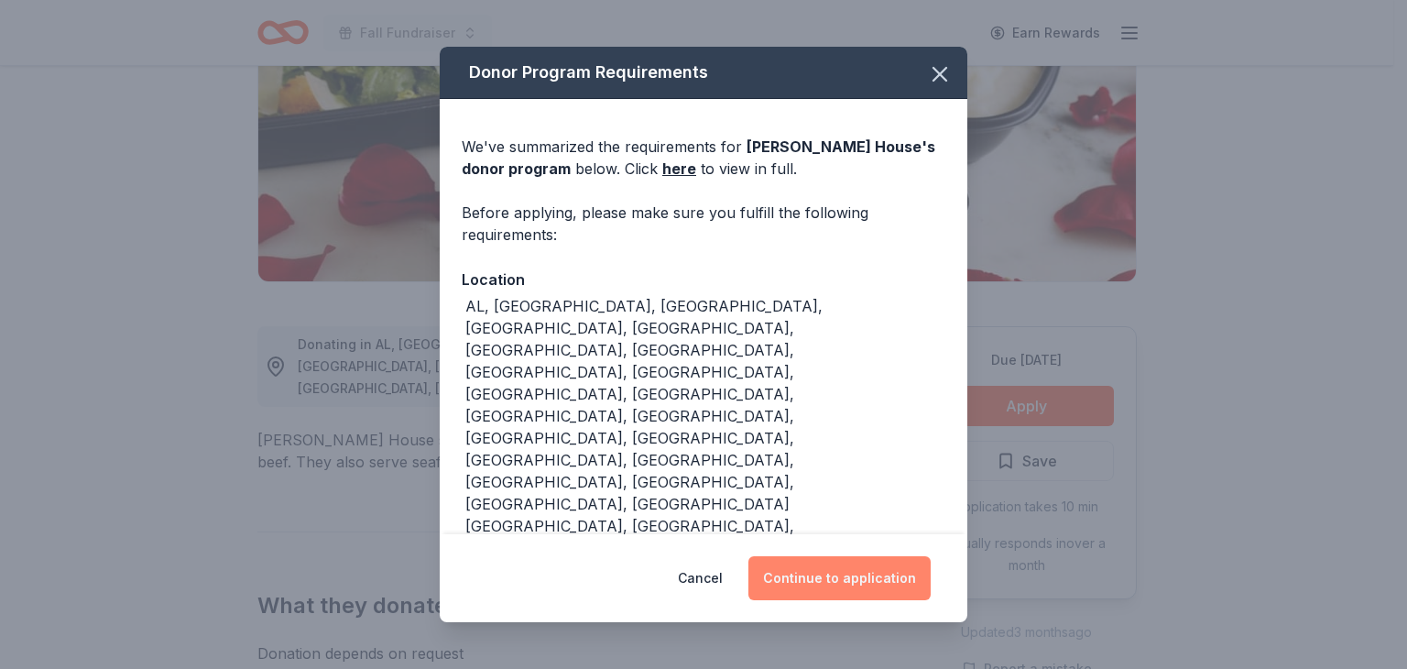
click at [861, 571] on button "Continue to application" at bounding box center [839, 578] width 182 height 44
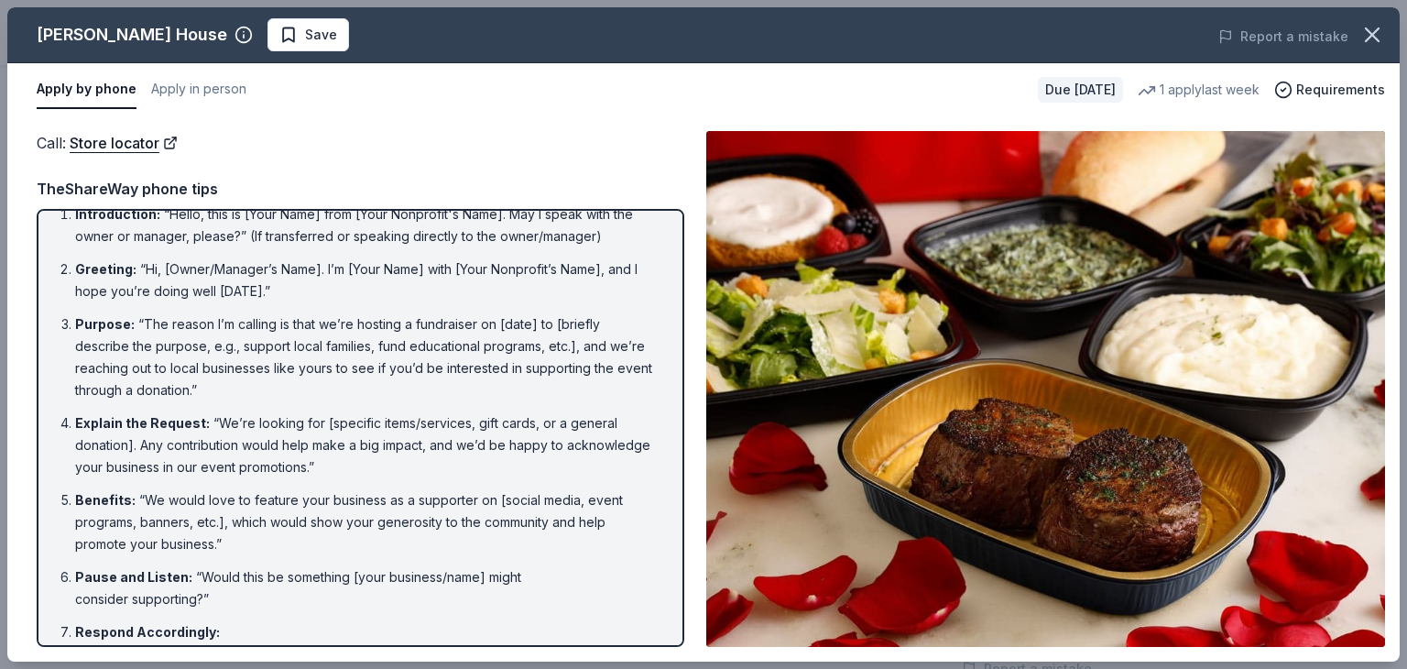
scroll to position [0, 0]
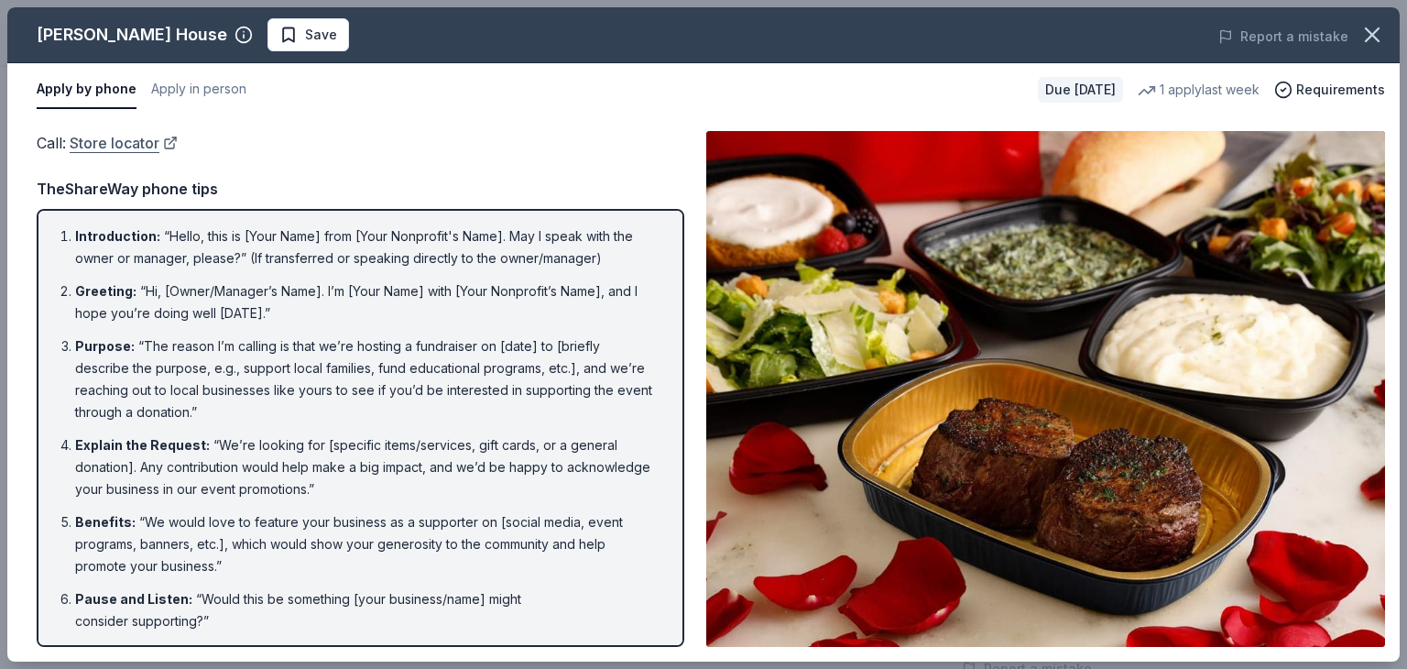
click at [136, 147] on link "Store locator" at bounding box center [124, 143] width 108 height 24
